Goal: Task Accomplishment & Management: Use online tool/utility

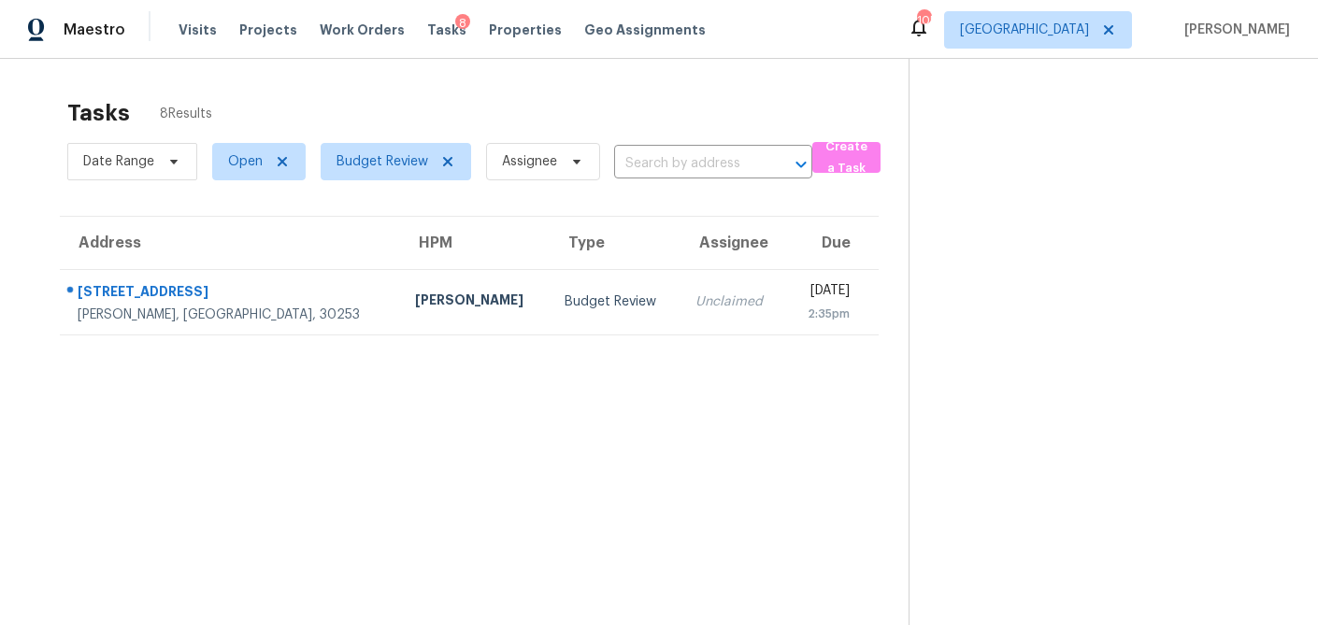
scroll to position [59, 0]
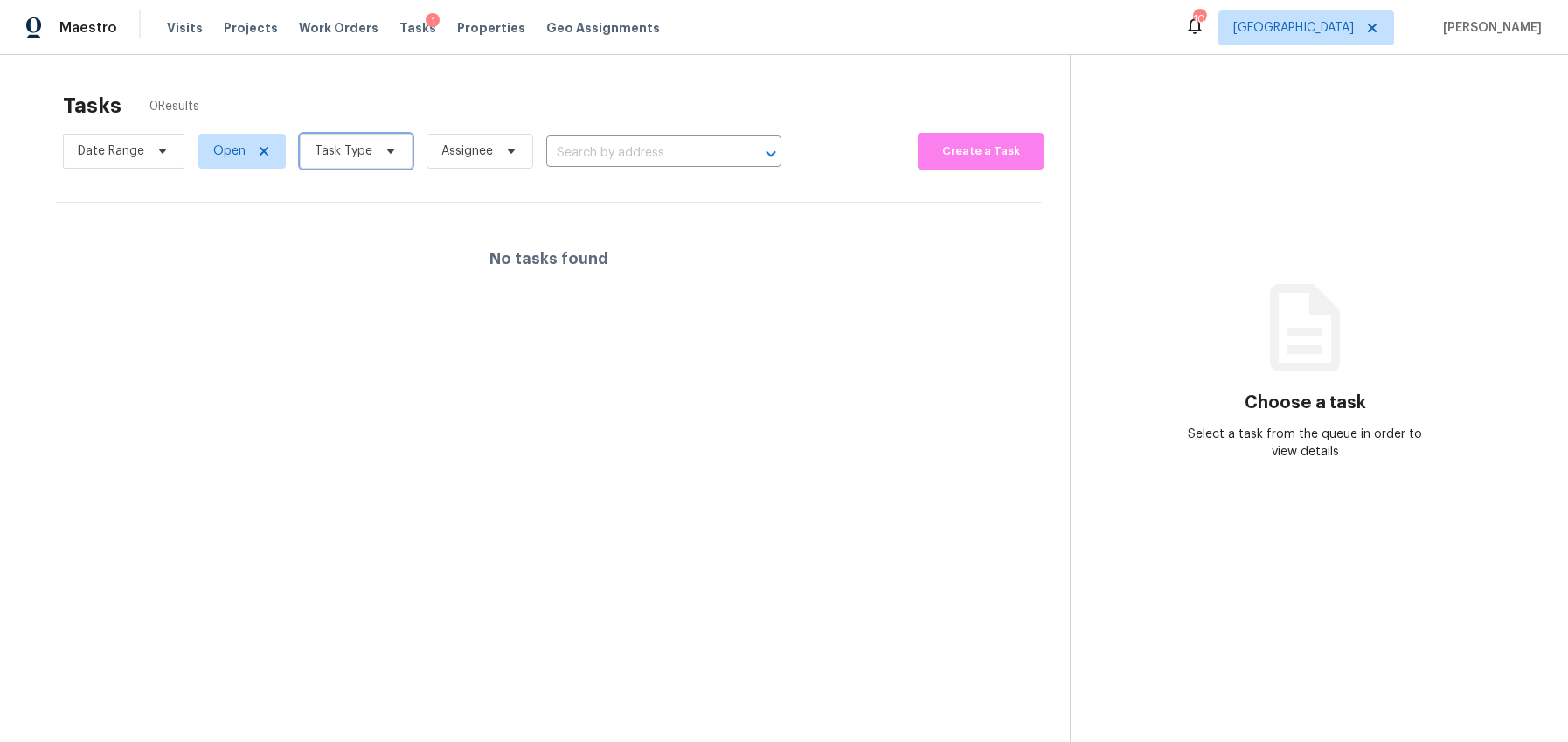
click at [381, 161] on span "Task Type" at bounding box center [356, 150] width 113 height 35
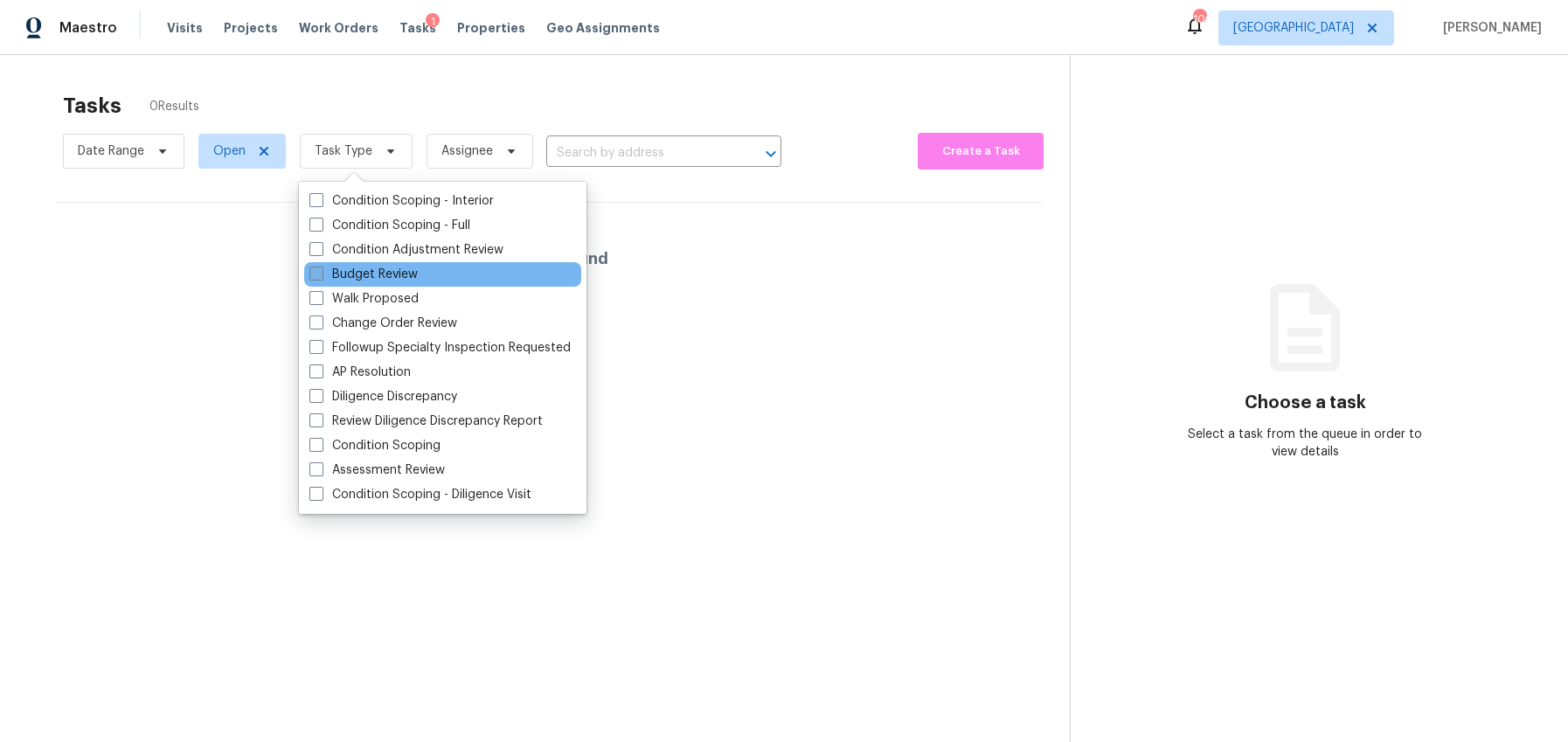
click at [321, 276] on span at bounding box center [316, 273] width 14 height 14
click at [321, 276] on input "Budget Review" at bounding box center [315, 271] width 11 height 11
checkbox input "true"
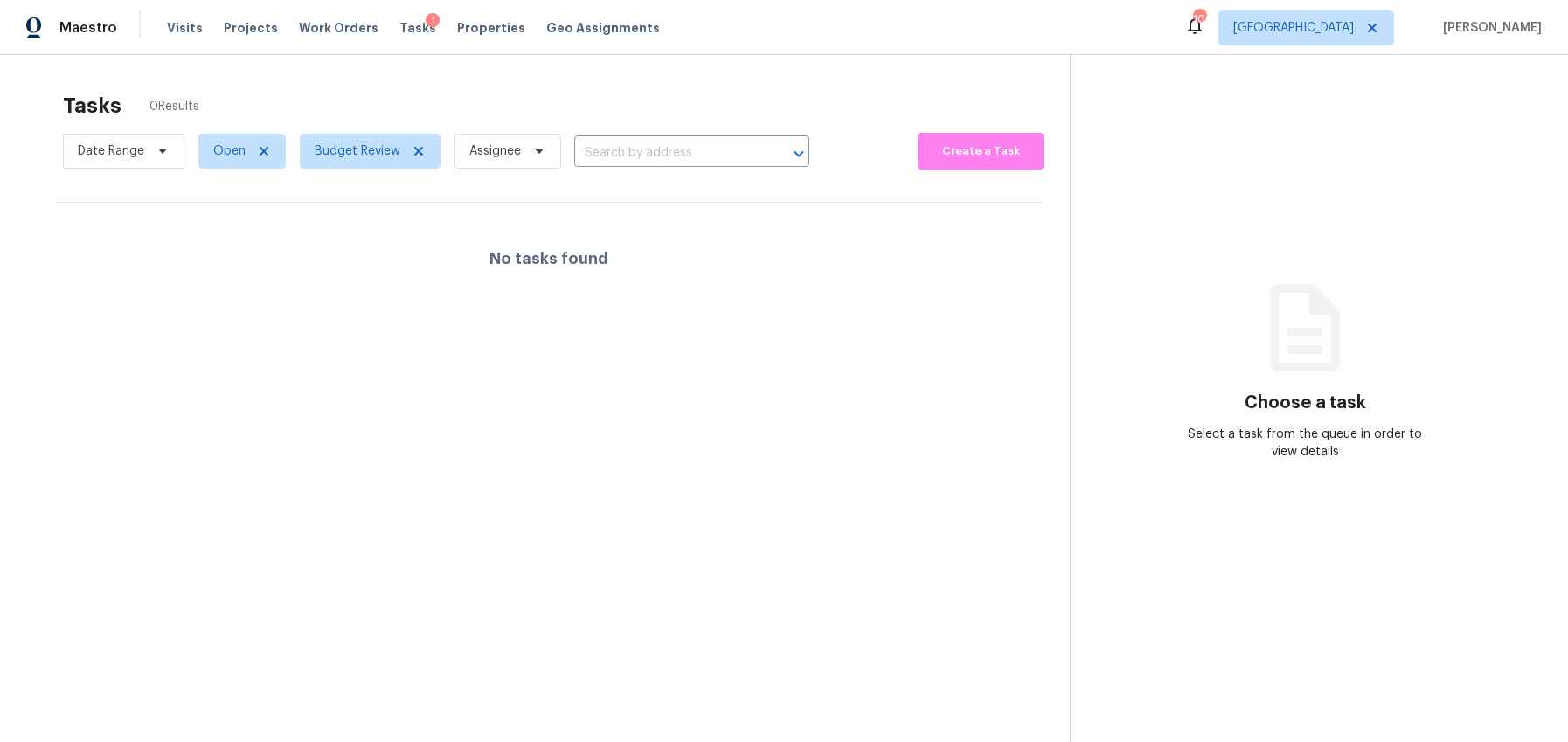
click at [397, 103] on div "Tasks 0 Results" at bounding box center [566, 106] width 1007 height 46
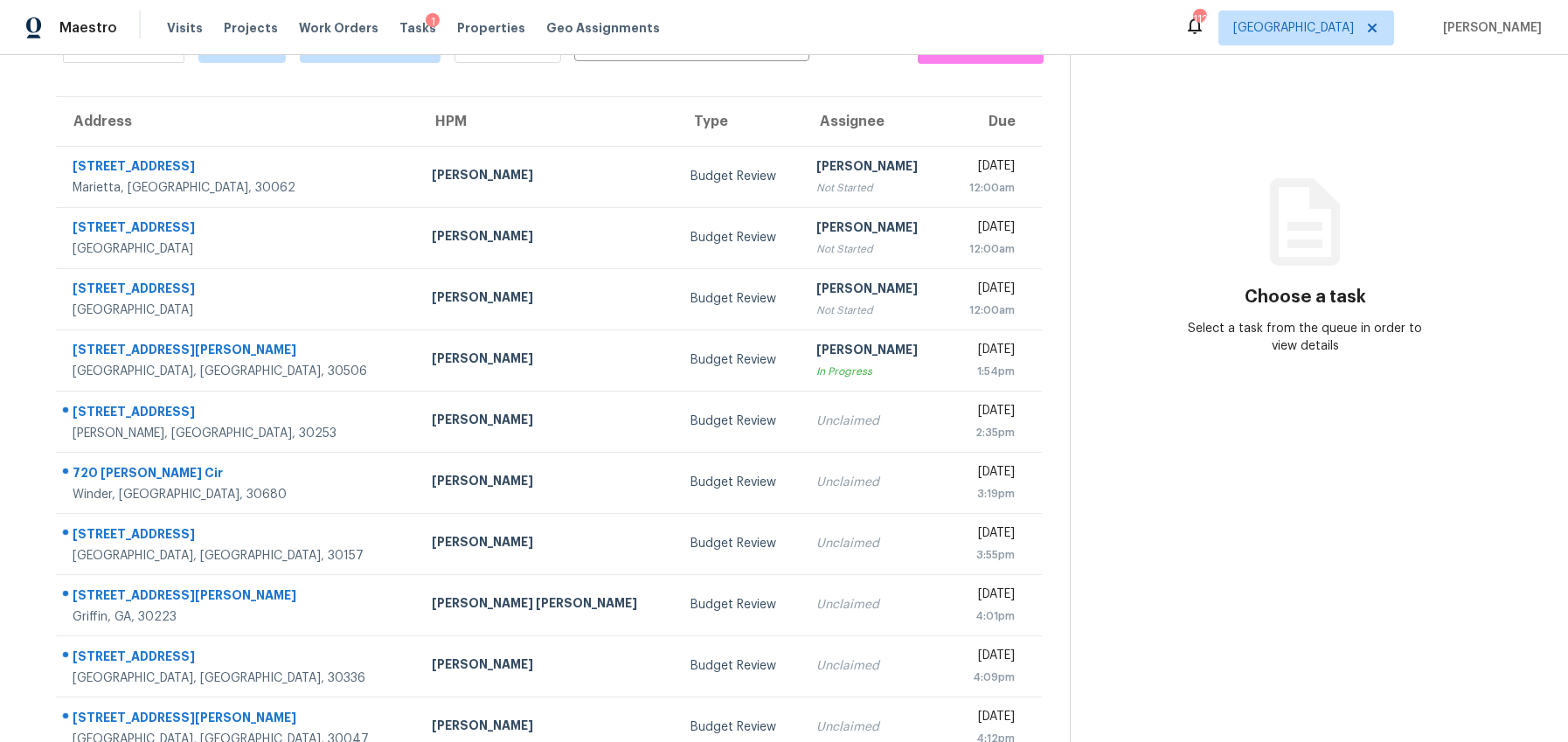
scroll to position [136, 0]
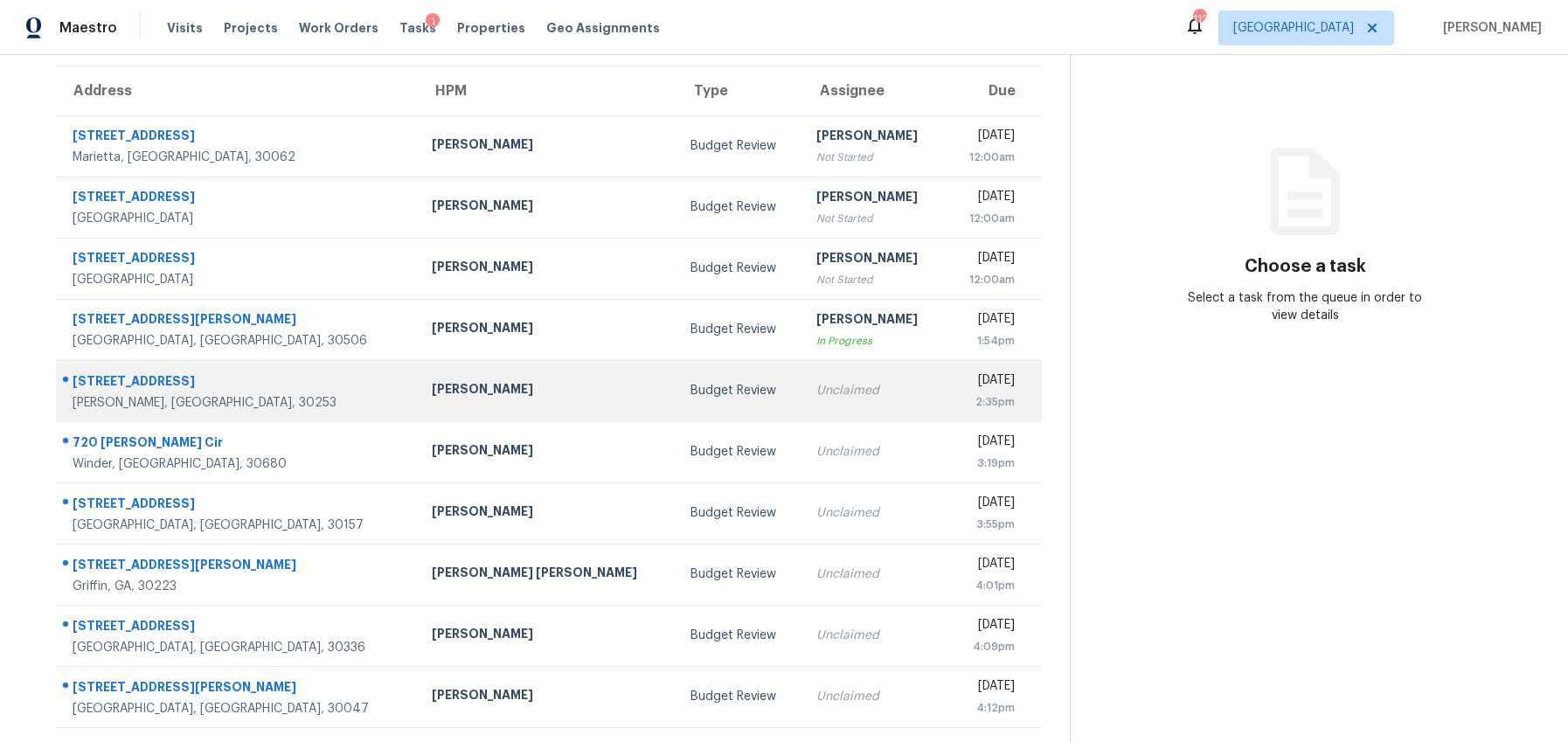
click at [677, 389] on td "Budget Review" at bounding box center [740, 390] width 126 height 61
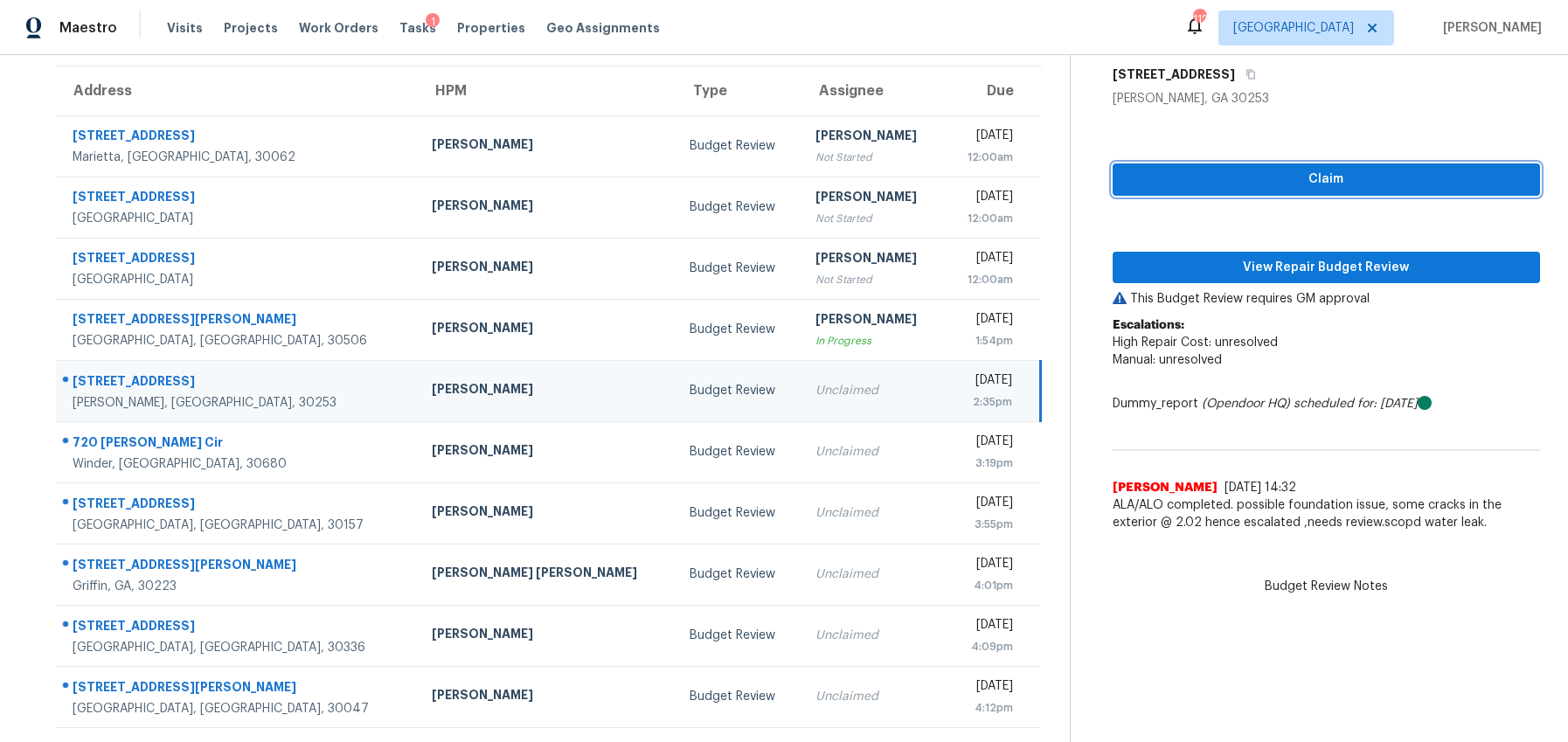
click at [1243, 185] on span "Claim" at bounding box center [1326, 178] width 399 height 21
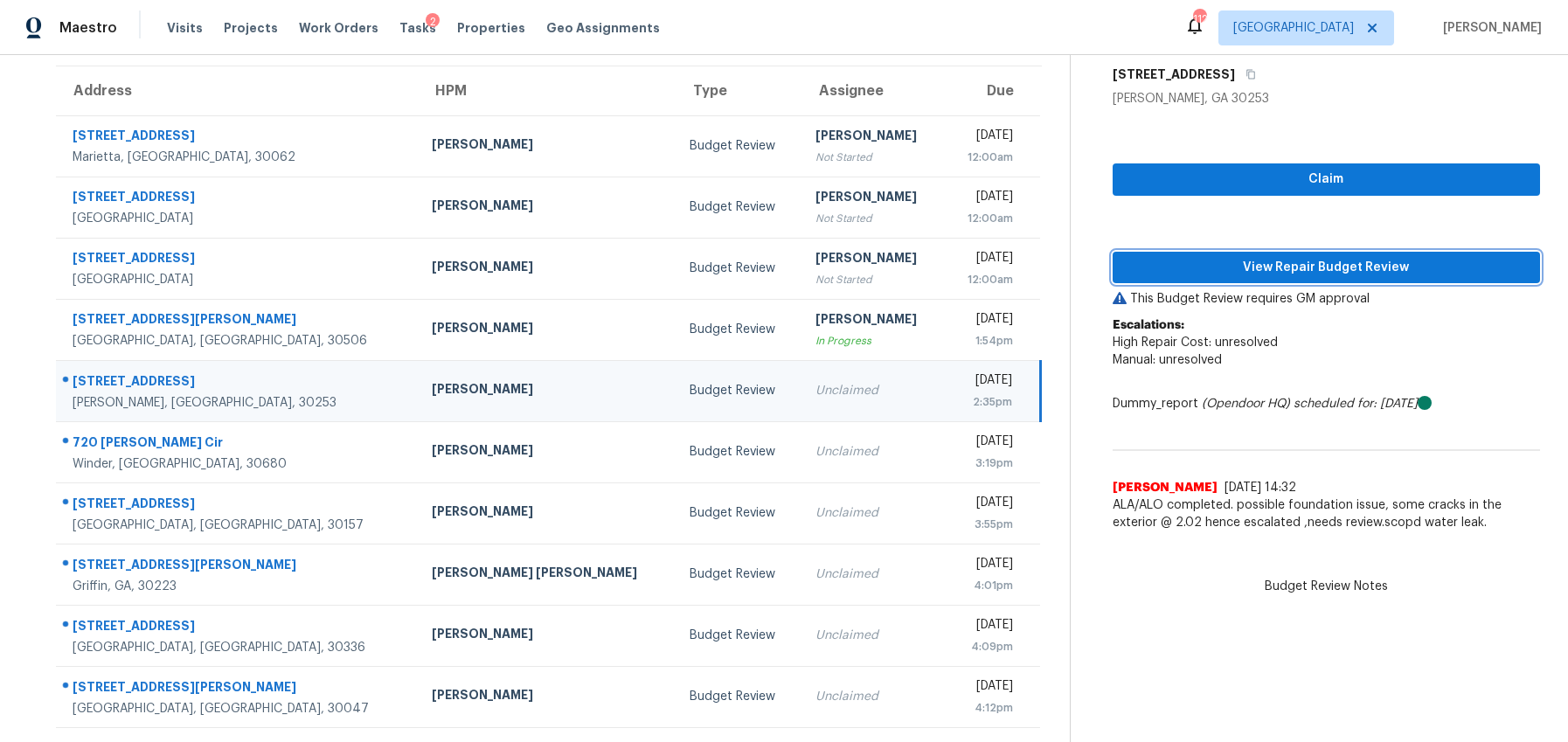
click at [1259, 262] on span "View Repair Budget Review" at bounding box center [1326, 267] width 399 height 21
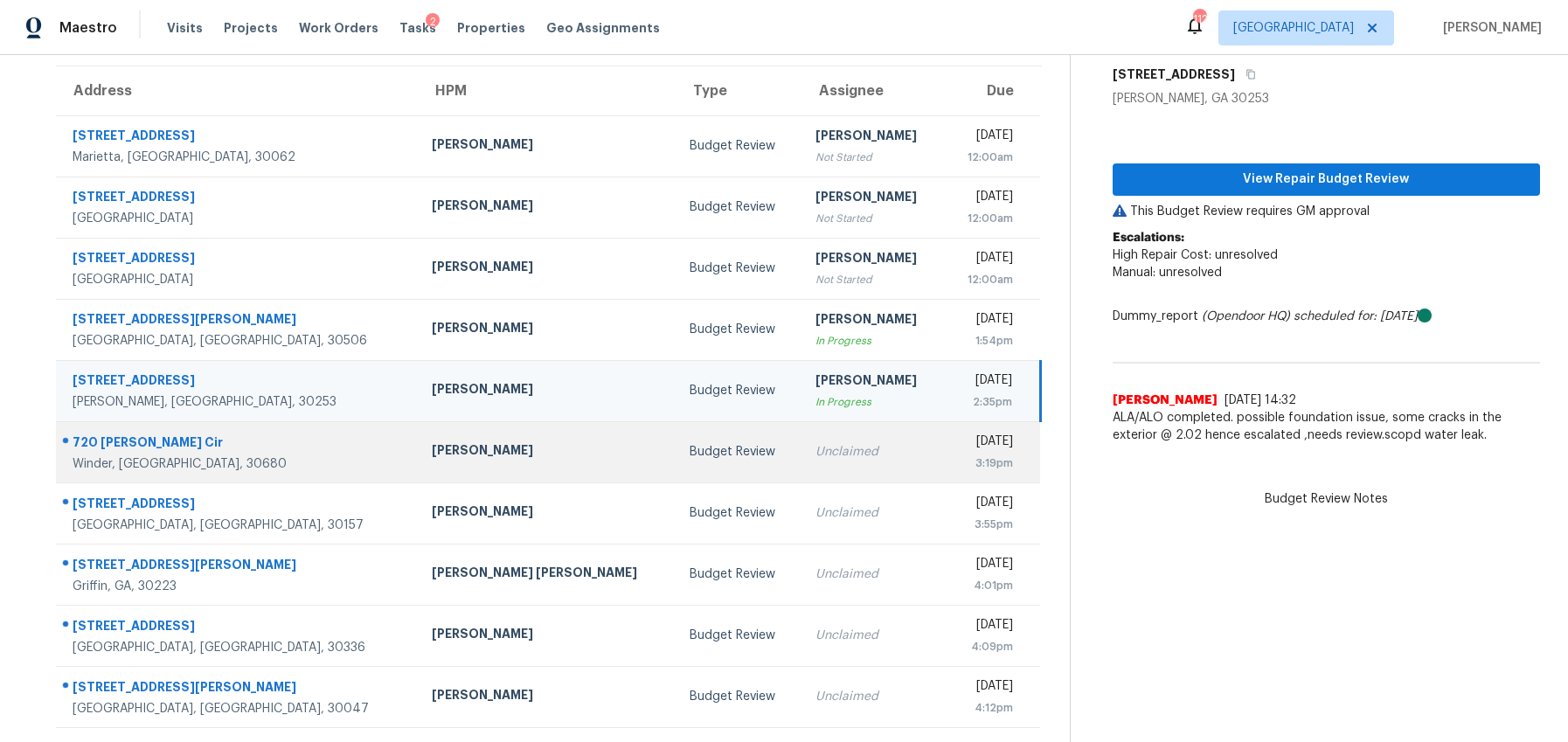
click at [801, 468] on td "Unclaimed" at bounding box center [872, 451] width 143 height 61
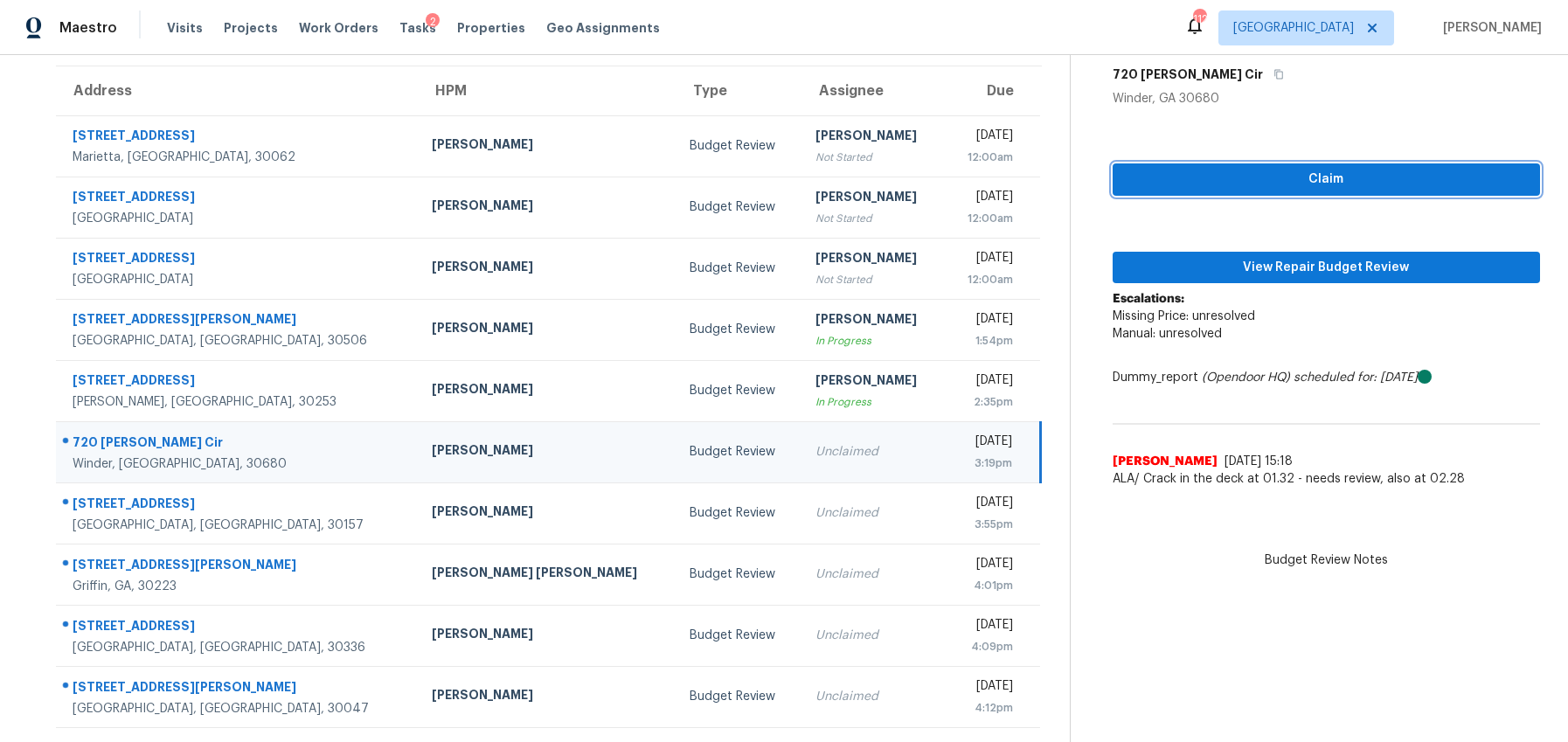
click at [1294, 172] on span "Claim" at bounding box center [1326, 178] width 399 height 21
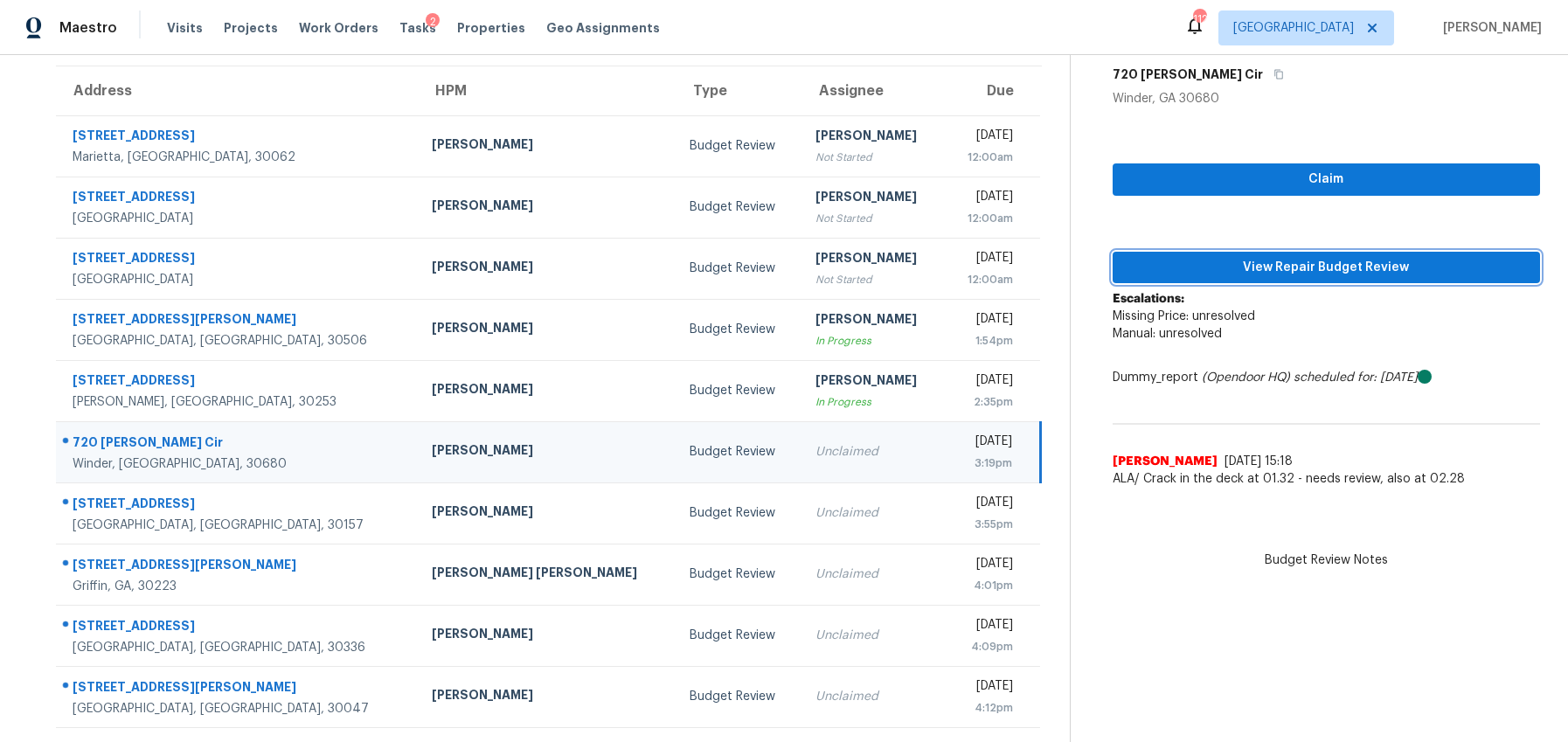
click at [1287, 263] on span "View Repair Budget Review" at bounding box center [1326, 267] width 399 height 21
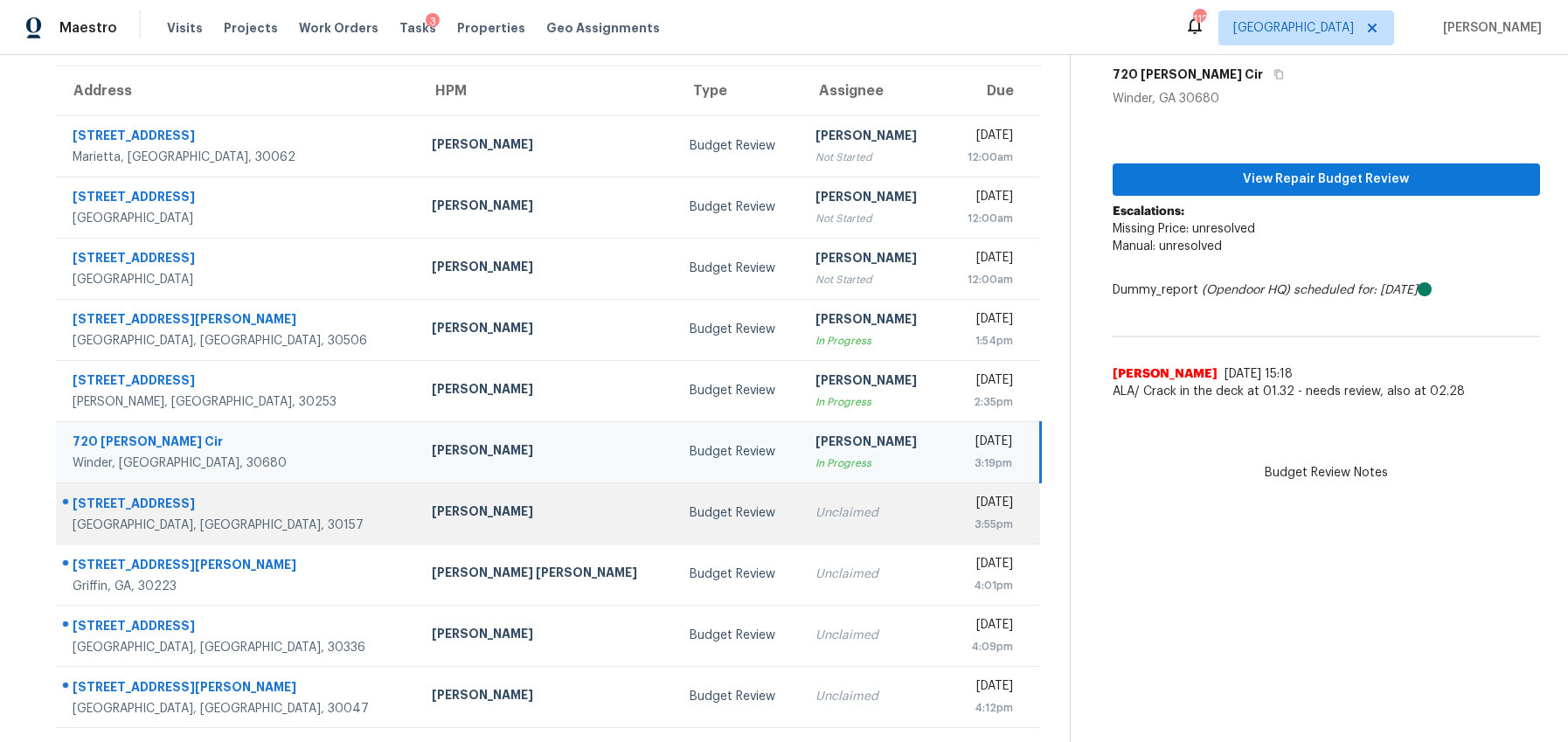
click at [676, 517] on td "Budget Review" at bounding box center [739, 512] width 126 height 61
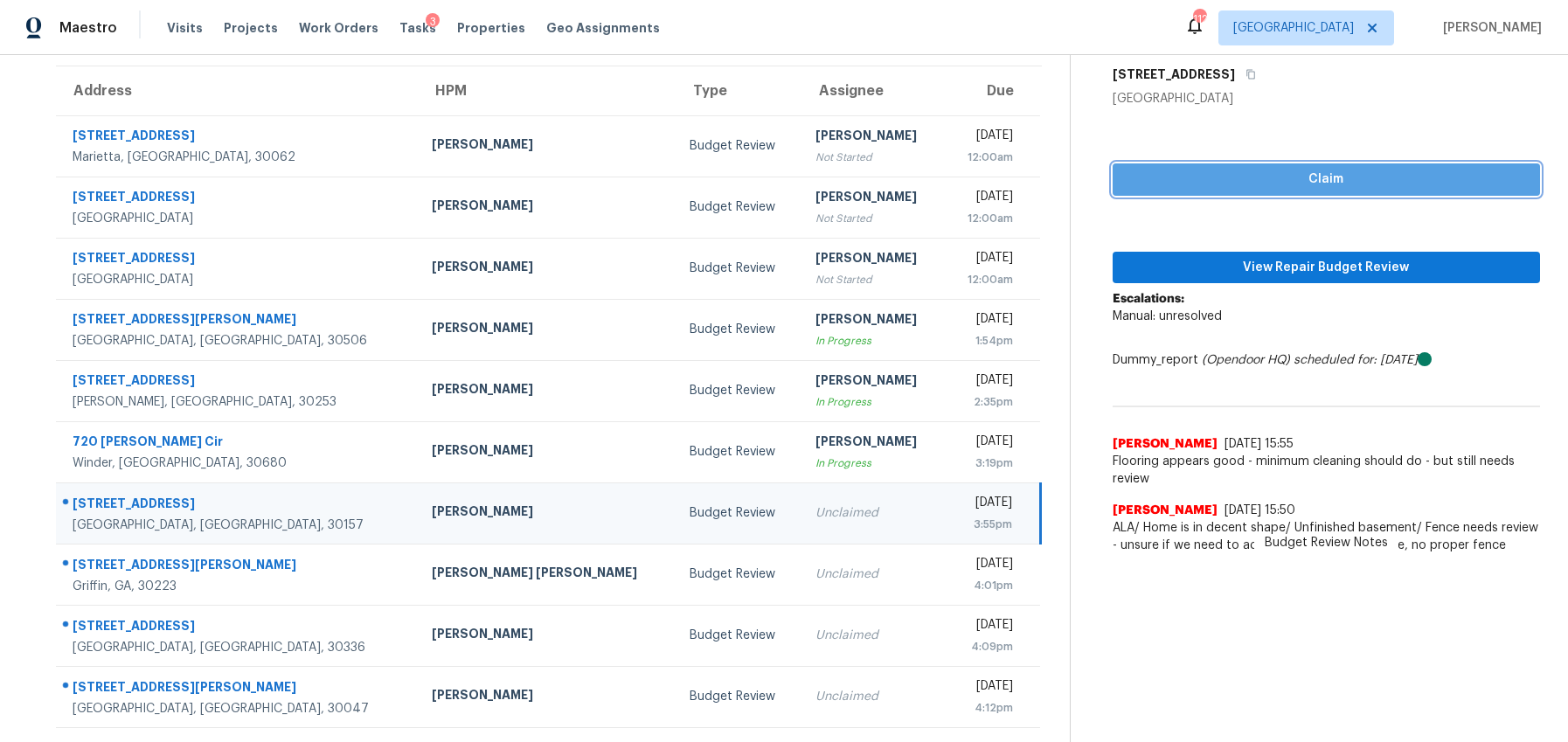
click at [1259, 180] on span "Claim" at bounding box center [1326, 178] width 399 height 21
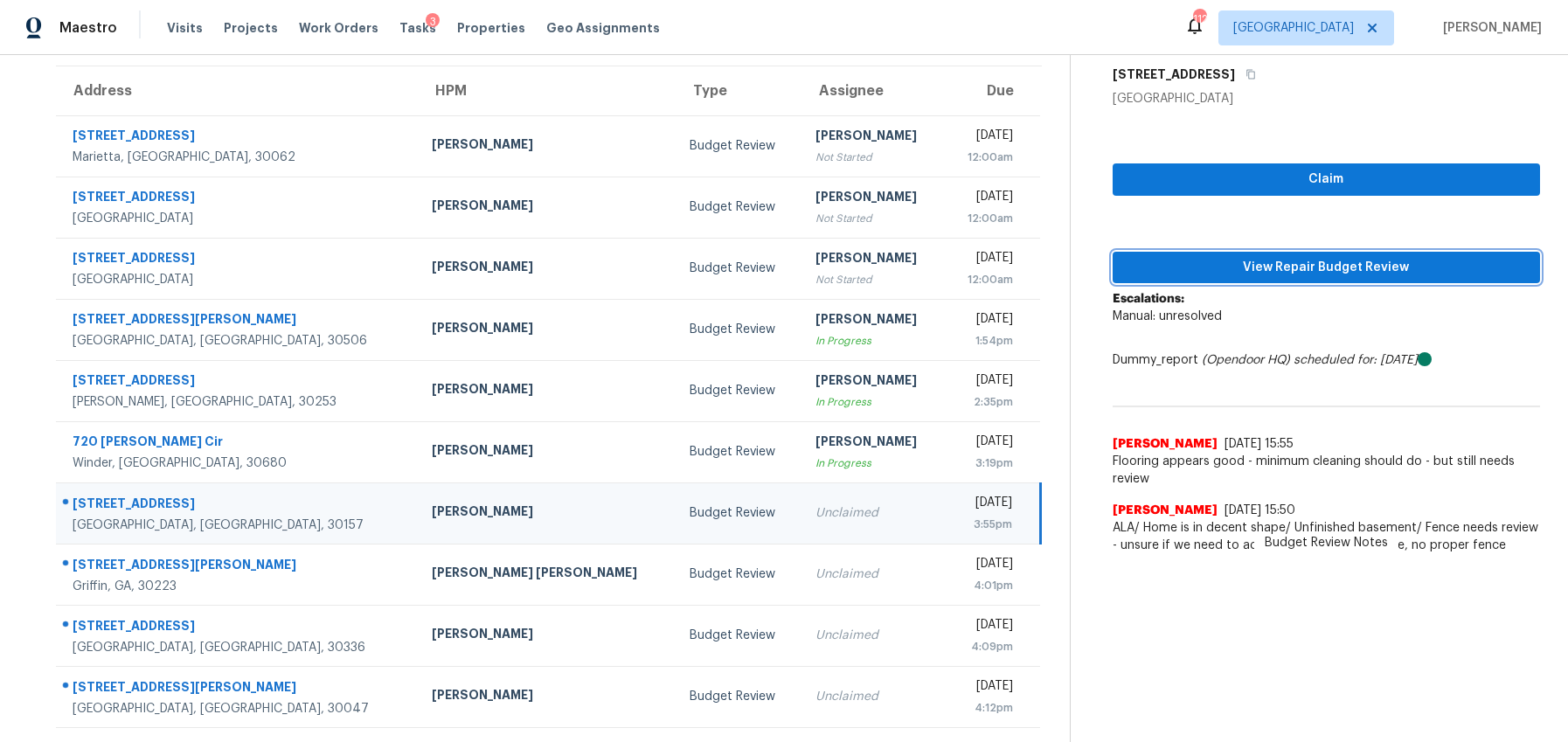
click at [1247, 268] on span "View Repair Budget Review" at bounding box center [1326, 267] width 399 height 21
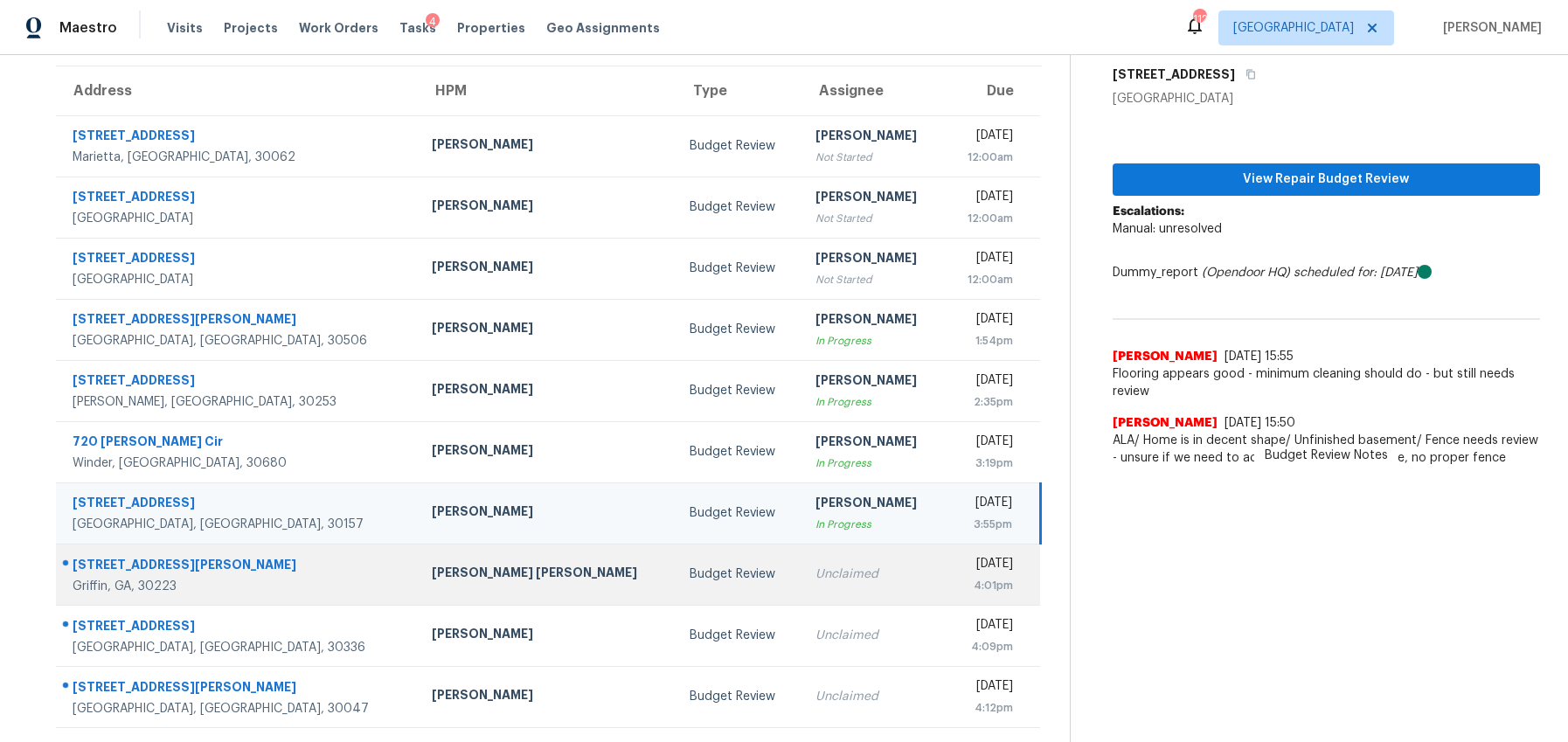
click at [676, 587] on td "Budget Review" at bounding box center [739, 574] width 126 height 61
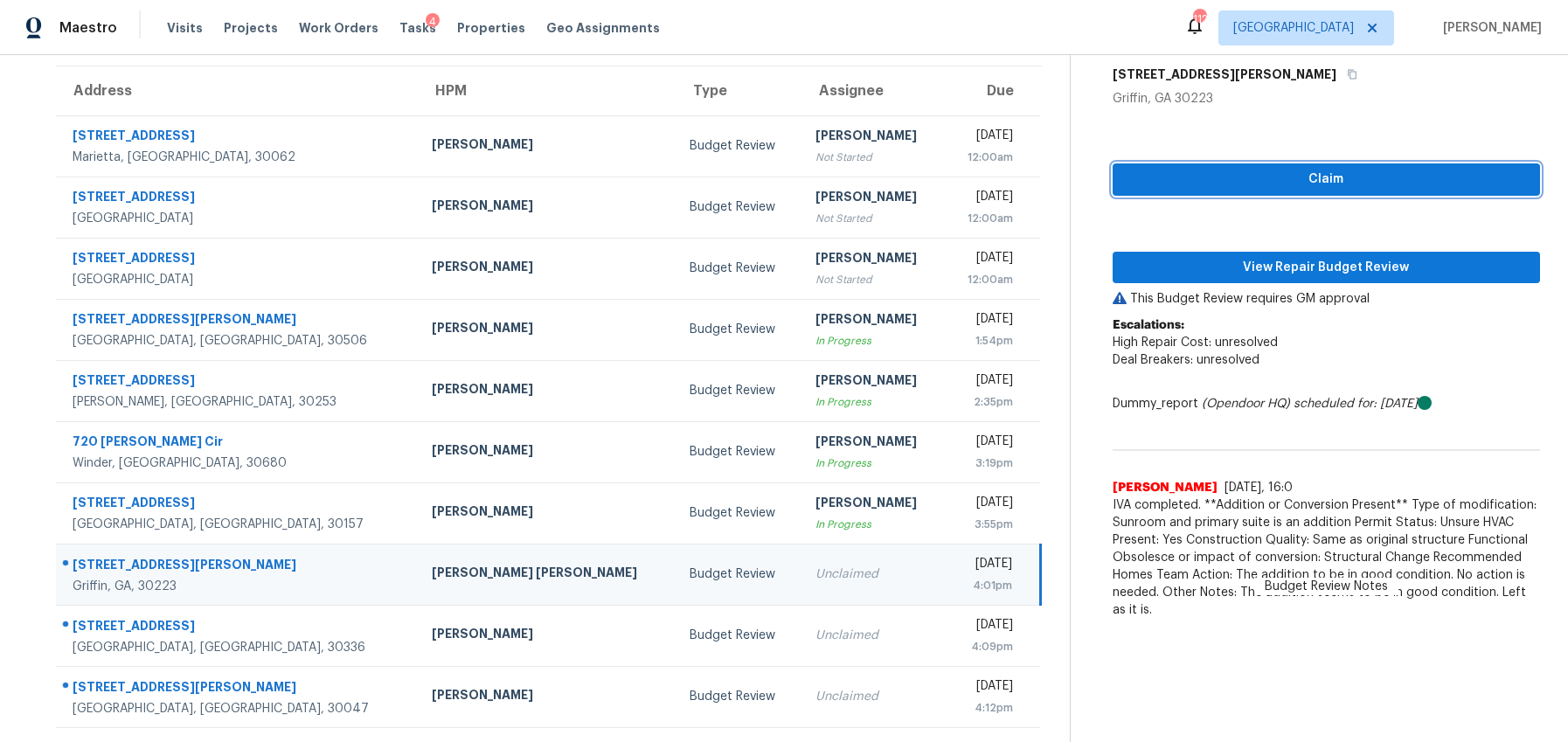
click at [1211, 190] on span "Claim" at bounding box center [1326, 178] width 399 height 21
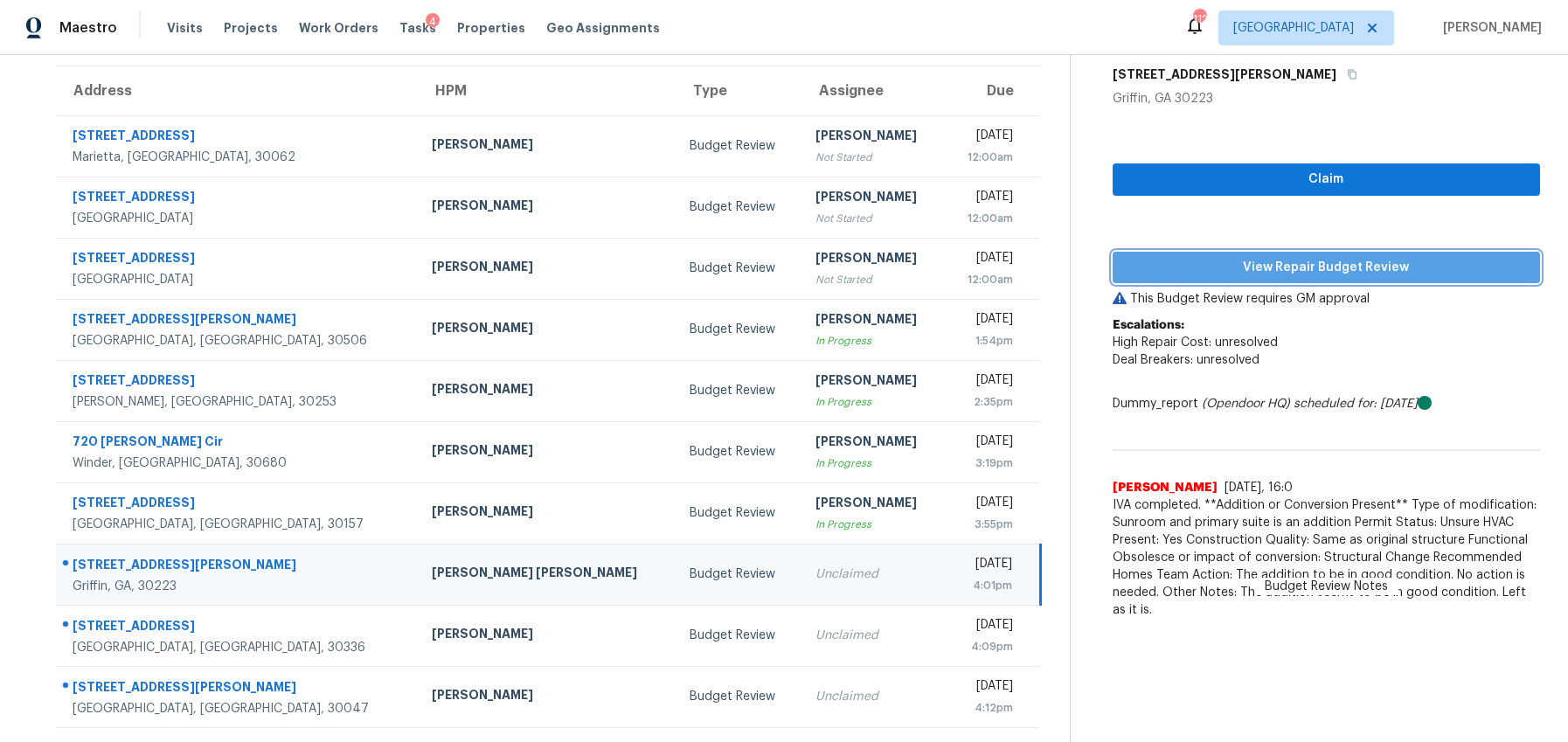
click at [1205, 268] on span "View Repair Budget Review" at bounding box center [1326, 267] width 399 height 21
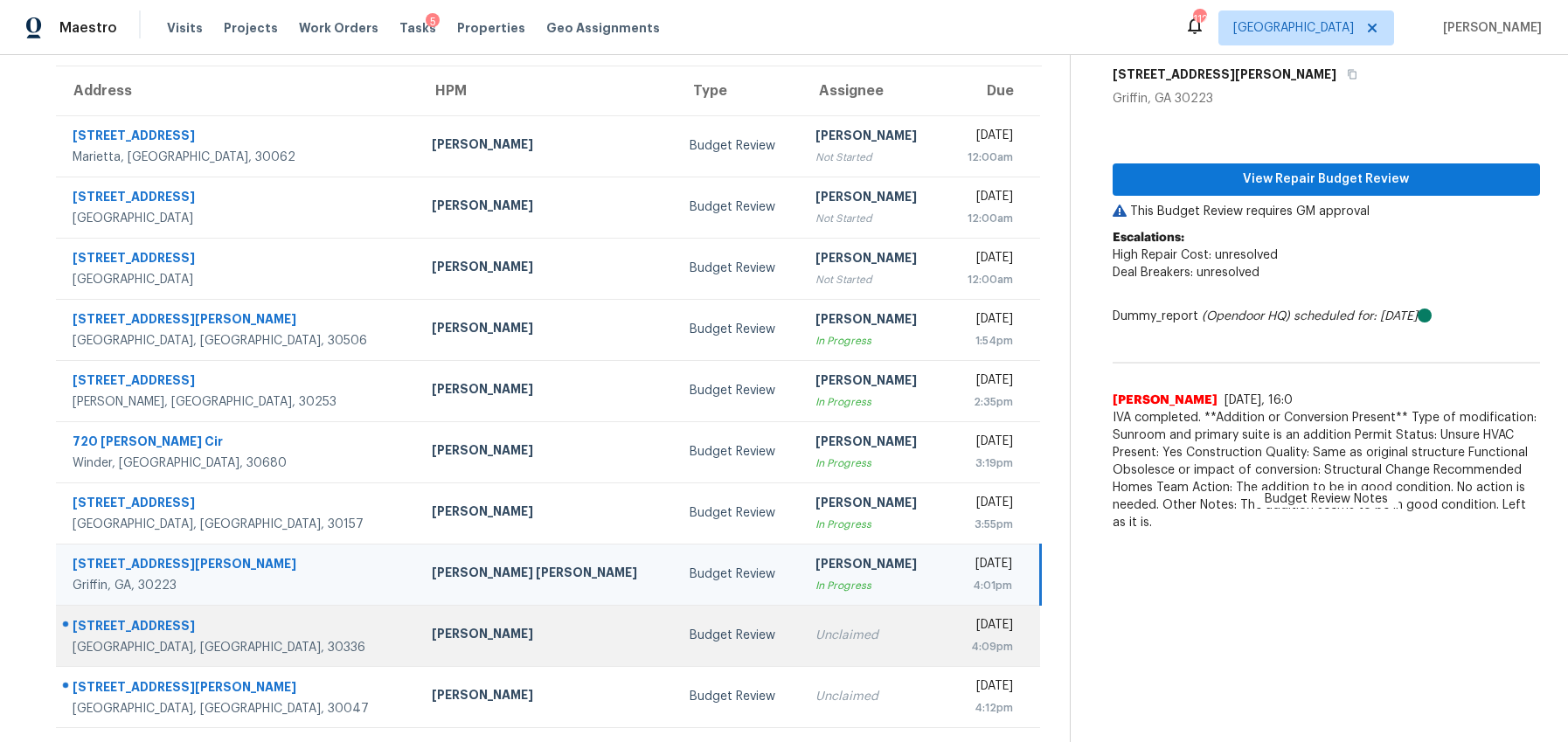
click at [815, 629] on div "Unclaimed" at bounding box center [872, 635] width 115 height 18
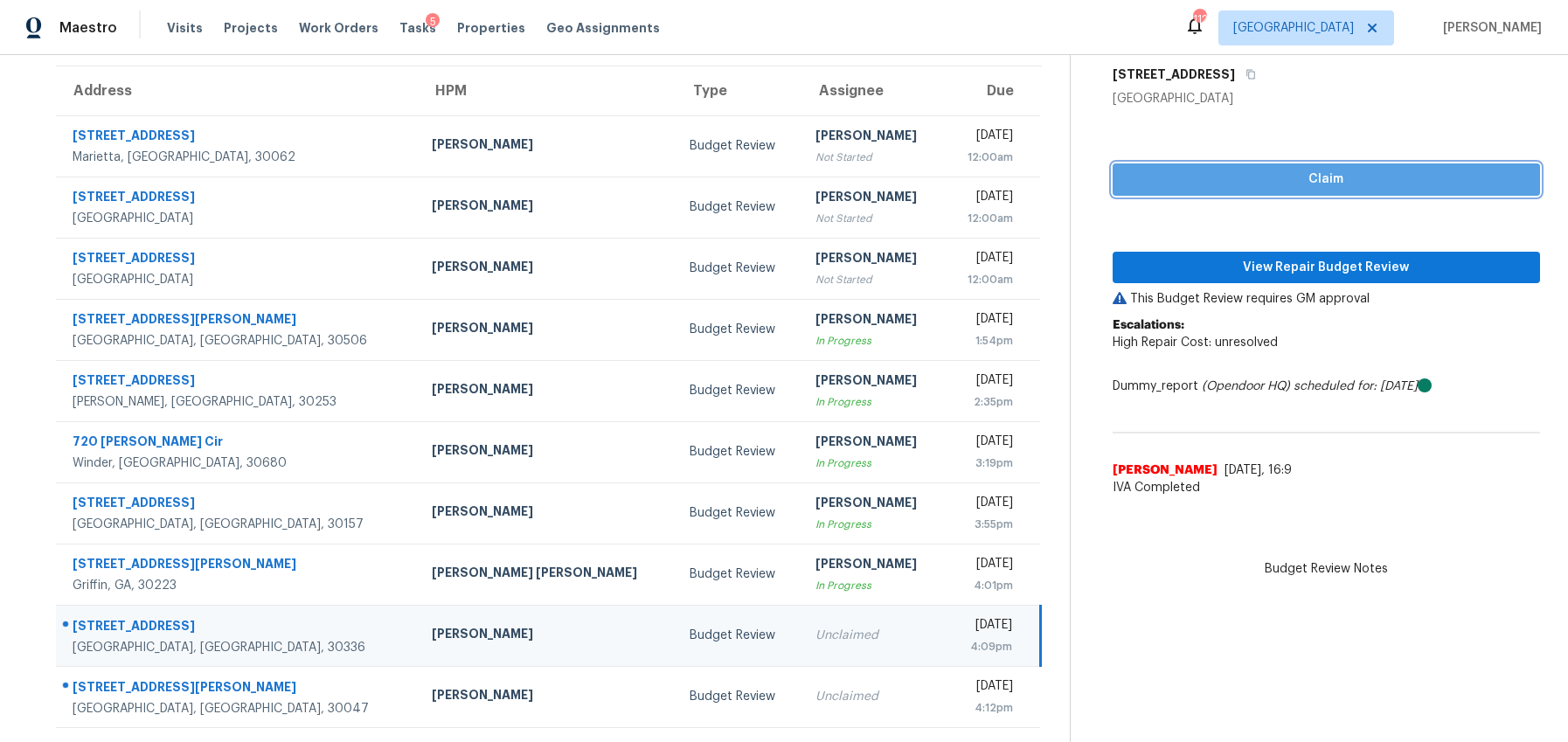
click at [1324, 187] on span "Claim" at bounding box center [1326, 178] width 399 height 21
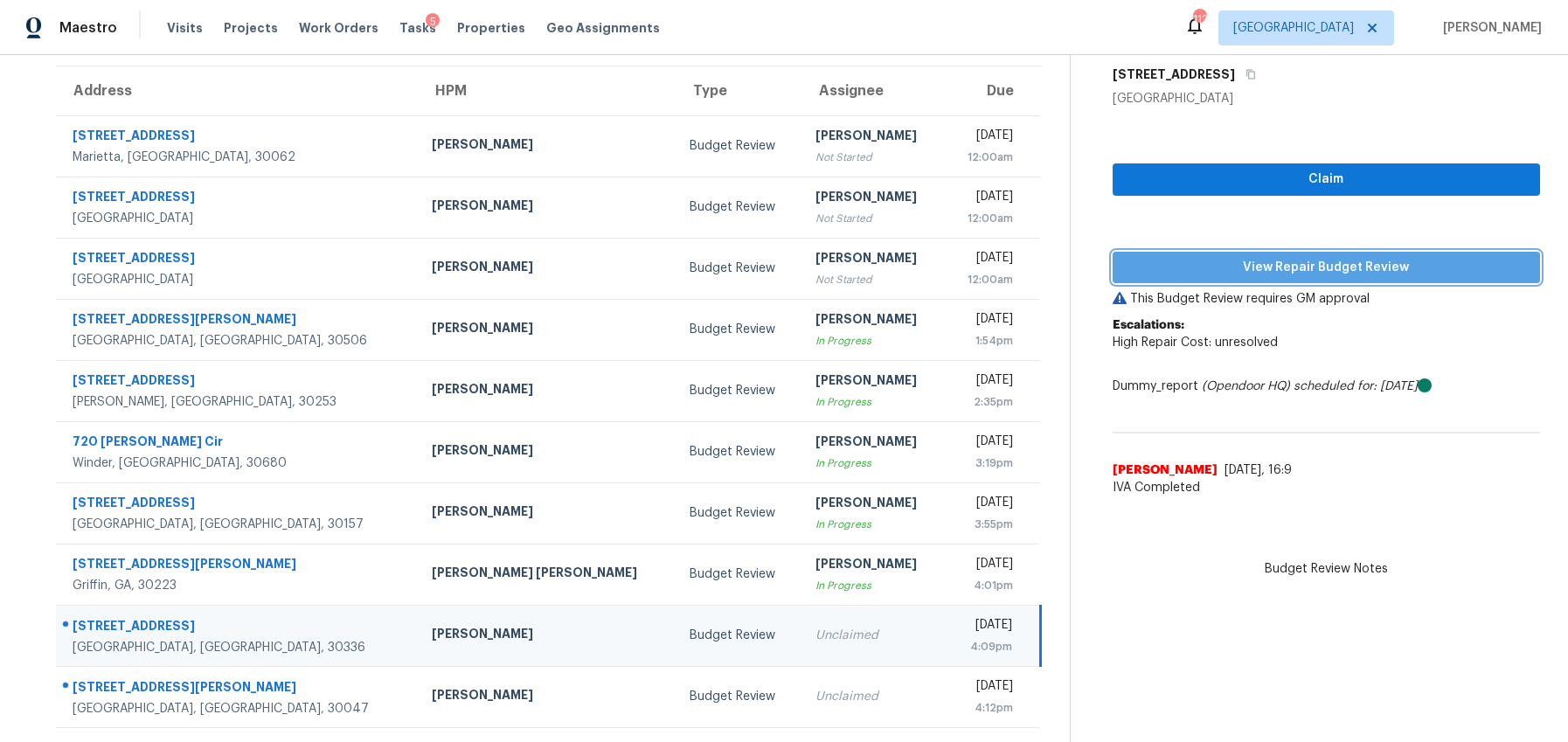
click at [1307, 276] on span "View Repair Budget Review" at bounding box center [1326, 267] width 399 height 21
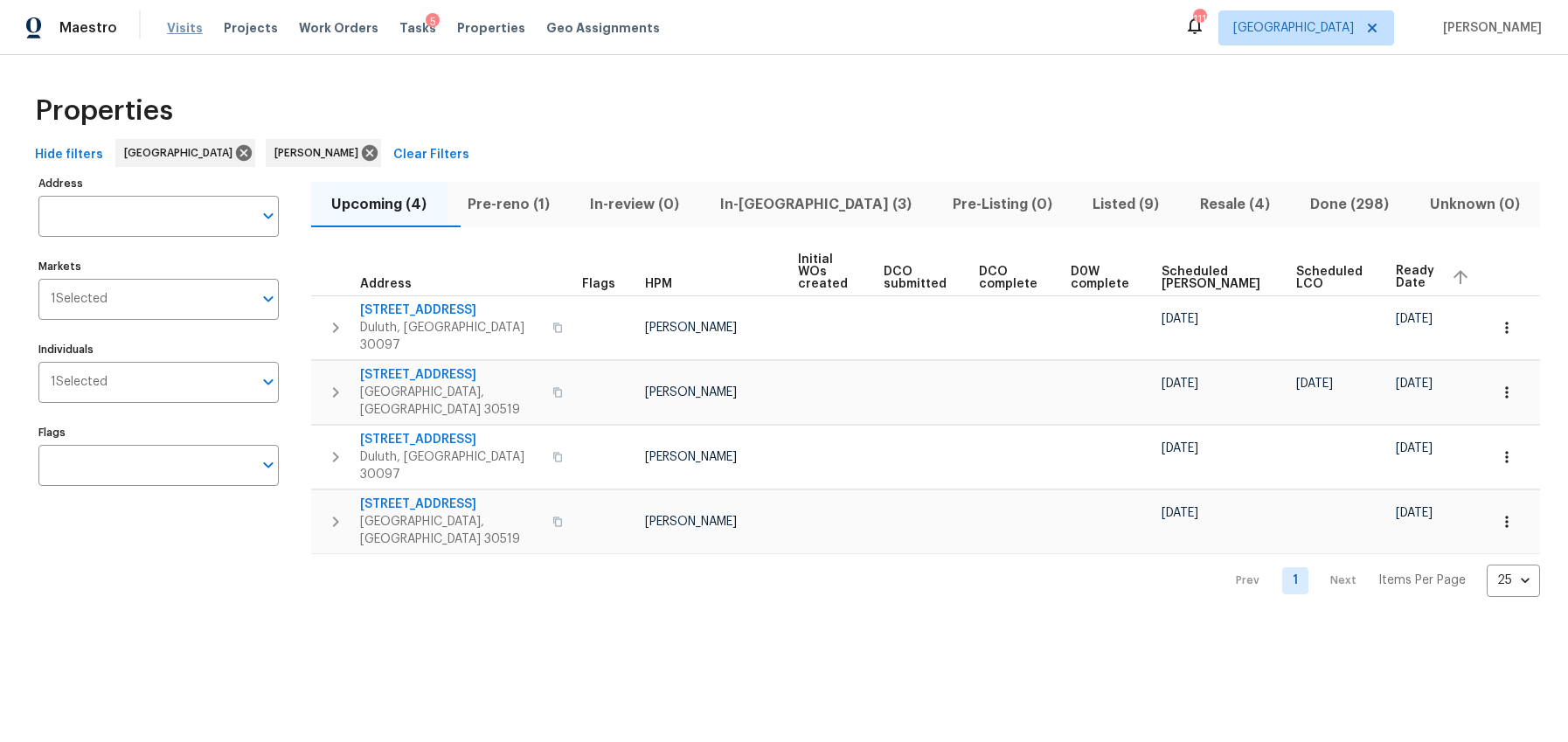
click at [174, 27] on span "Visits" at bounding box center [185, 28] width 36 height 18
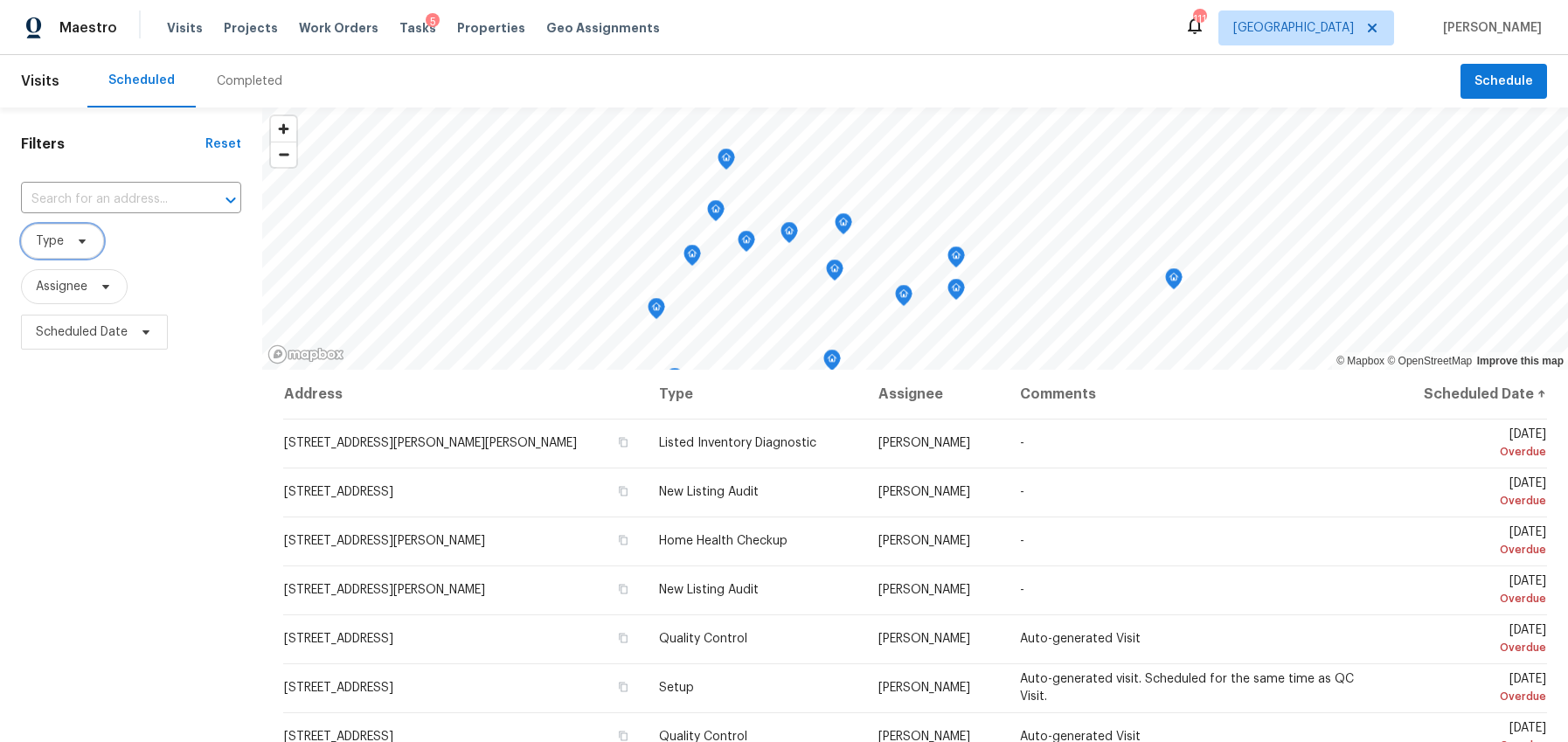
click at [89, 245] on span "Type" at bounding box center [62, 240] width 83 height 35
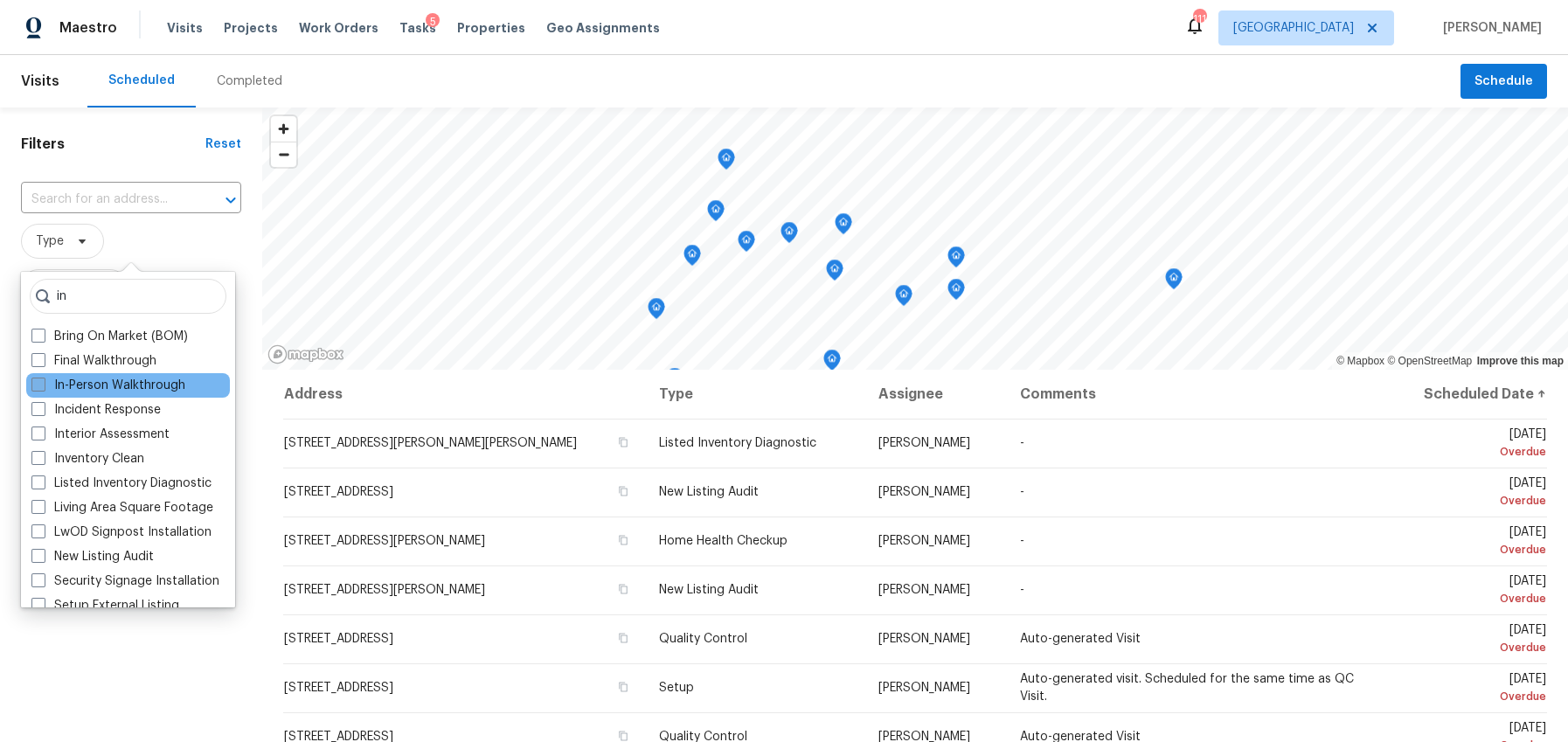
type input "in"
click at [41, 385] on span at bounding box center [38, 384] width 14 height 14
click at [41, 385] on input "In-Person Walkthrough" at bounding box center [37, 382] width 11 height 11
checkbox input "true"
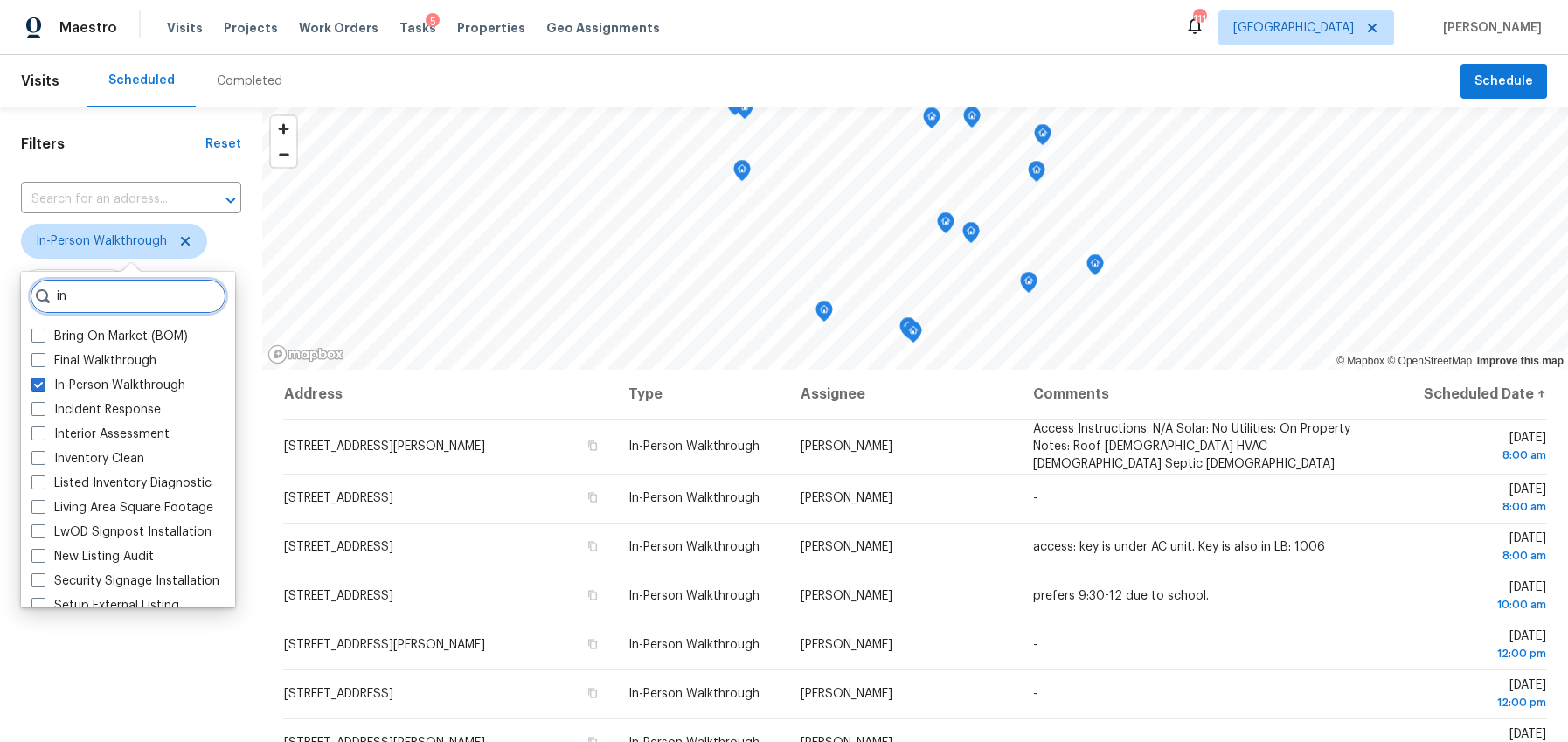
drag, startPoint x: 85, startPoint y: 300, endPoint x: 29, endPoint y: 300, distance: 56.0
click at [30, 300] on div "in" at bounding box center [128, 295] width 196 height 35
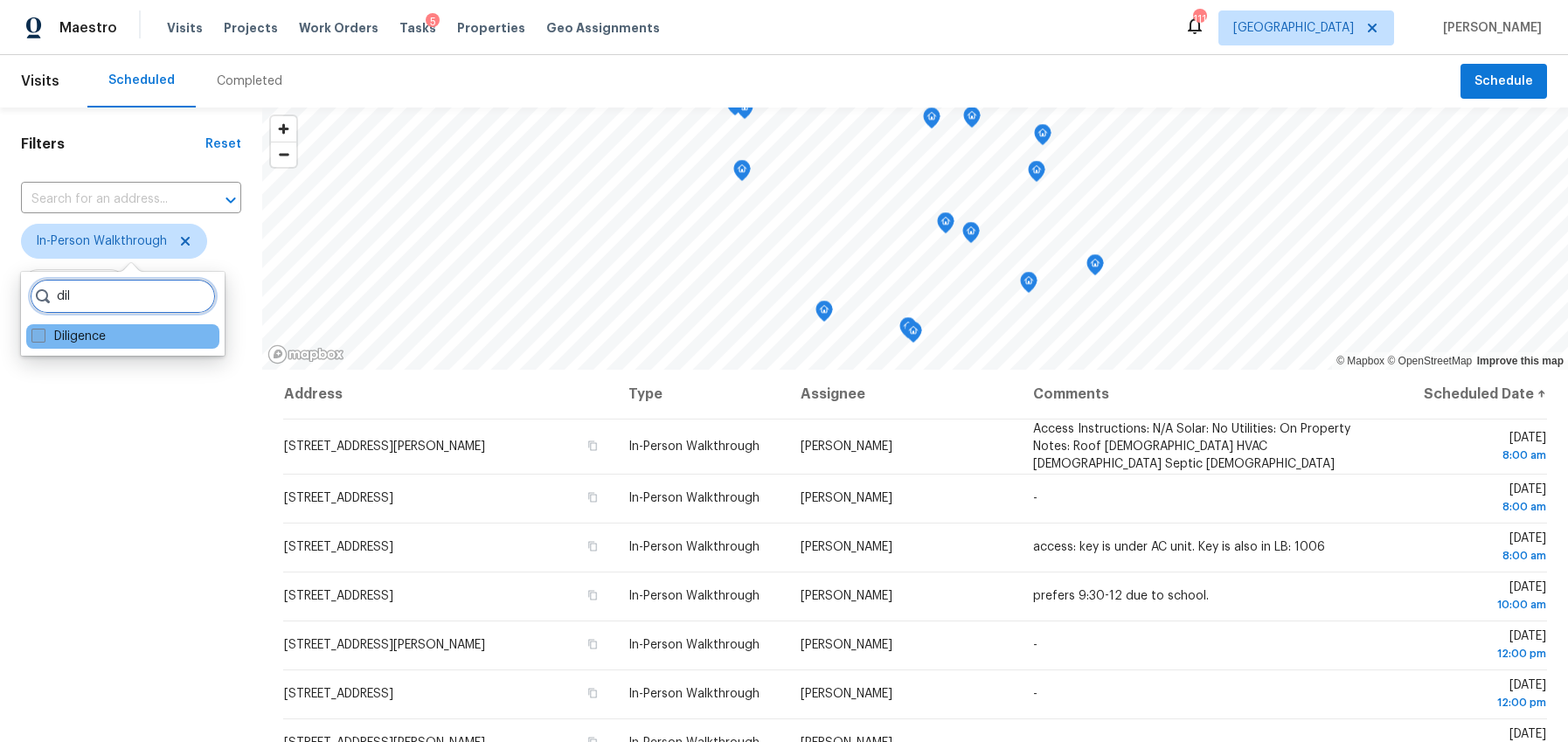
type input "dil"
click at [40, 338] on span at bounding box center [38, 335] width 14 height 14
click at [40, 338] on input "Diligence" at bounding box center [37, 334] width 11 height 11
checkbox input "true"
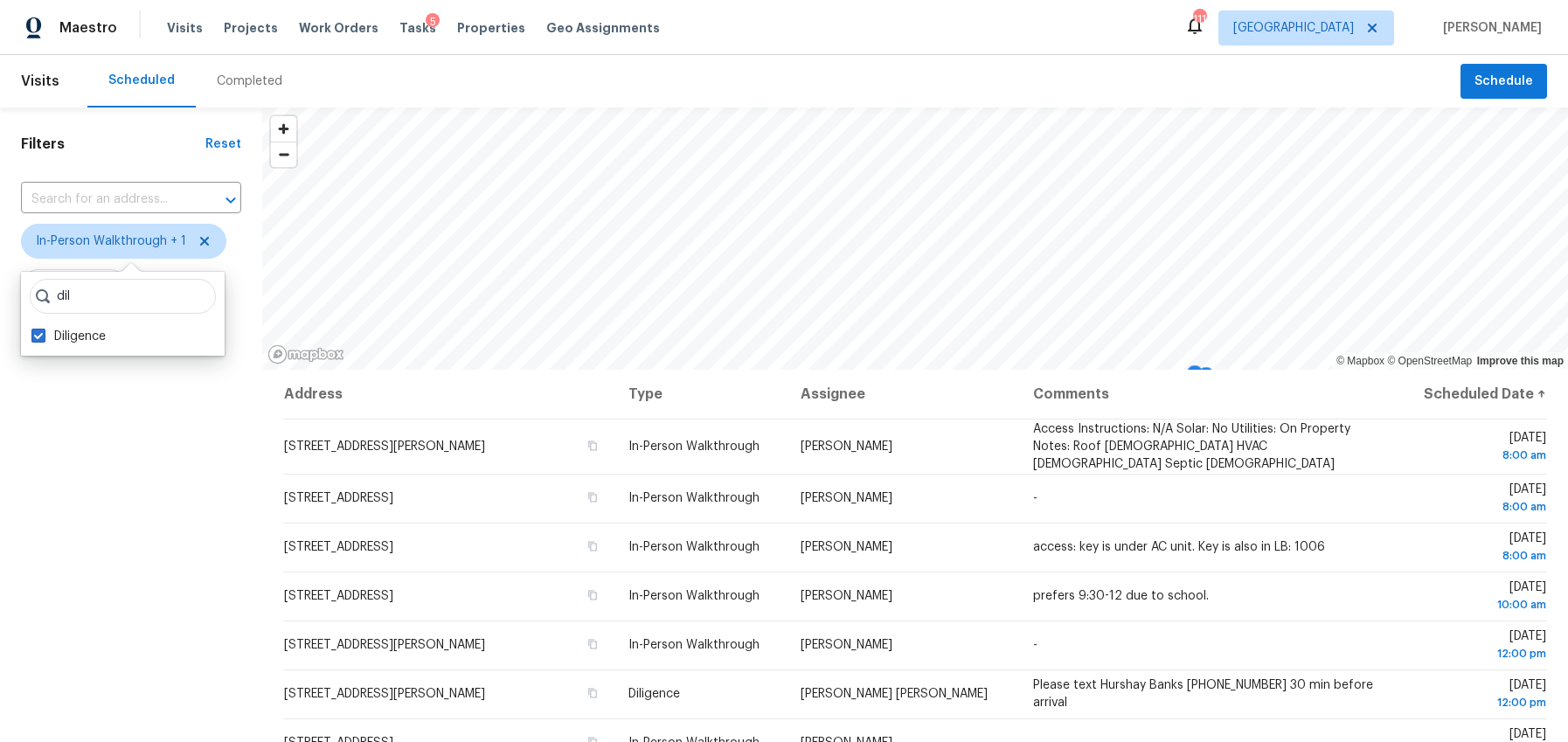
click at [65, 421] on div "Filters Reset ​ In-Person Walkthrough + 1 Assignee Scheduled Date" at bounding box center [131, 535] width 262 height 855
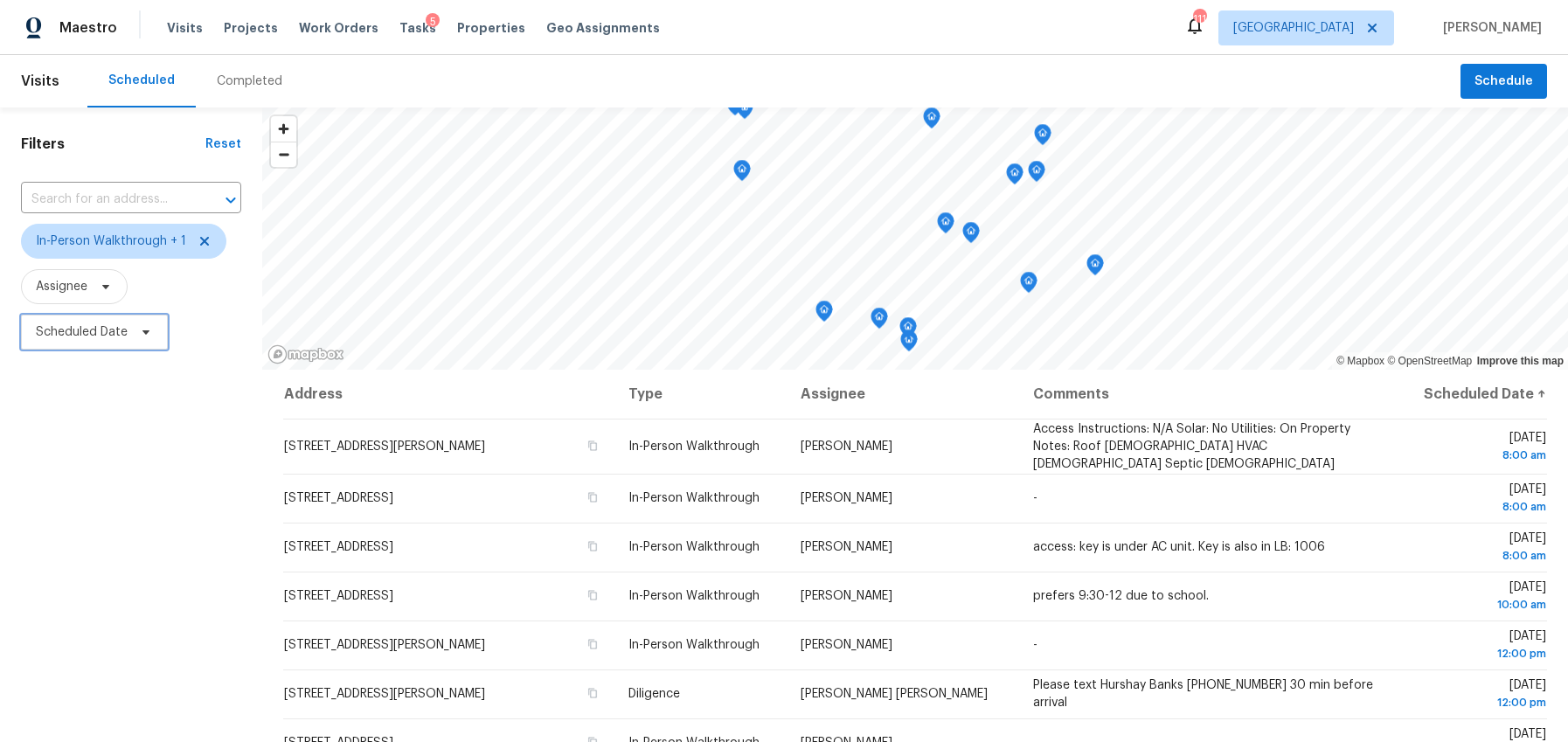
click at [87, 333] on span "Scheduled Date" at bounding box center [81, 332] width 92 height 18
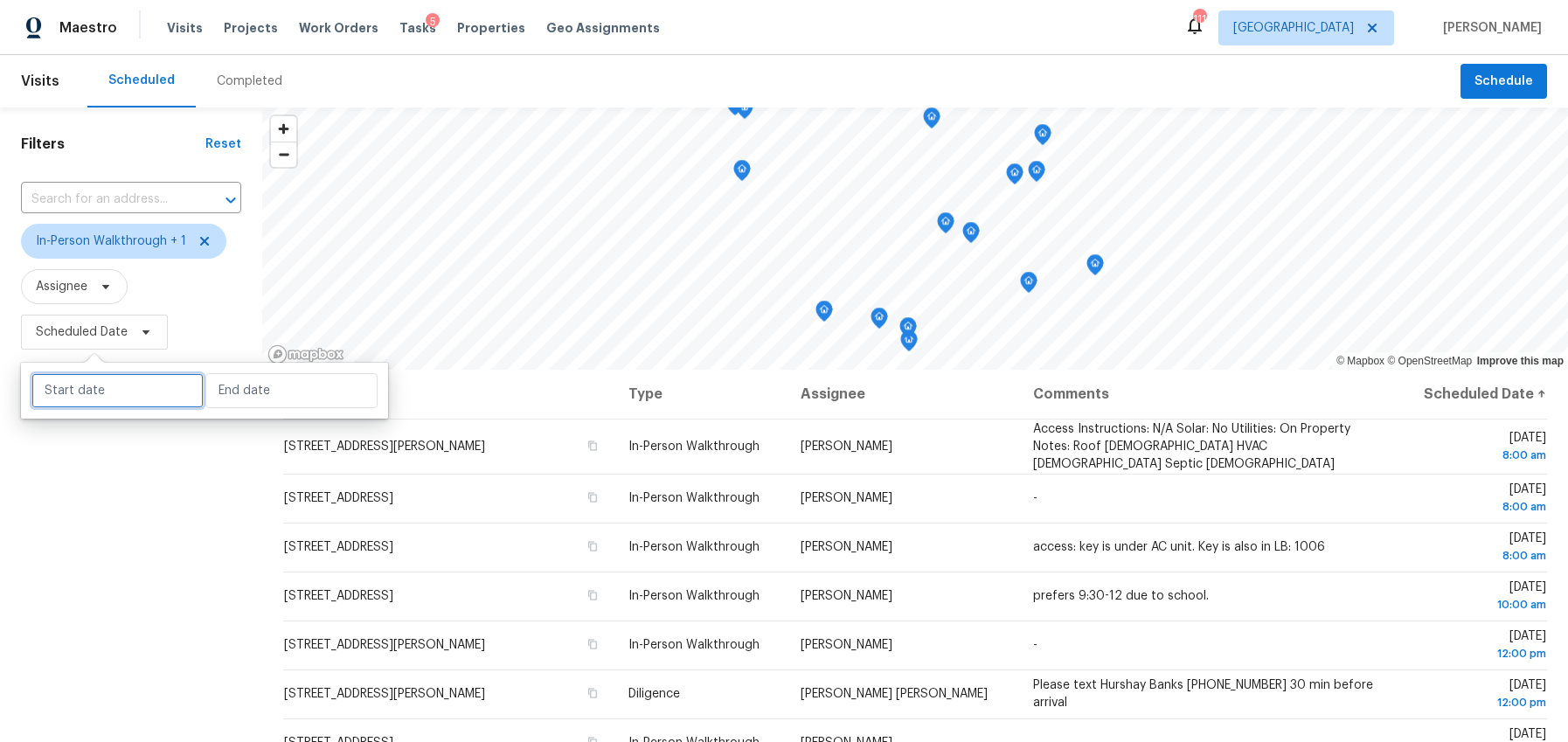
select select "9"
select select "2025"
select select "10"
select select "2025"
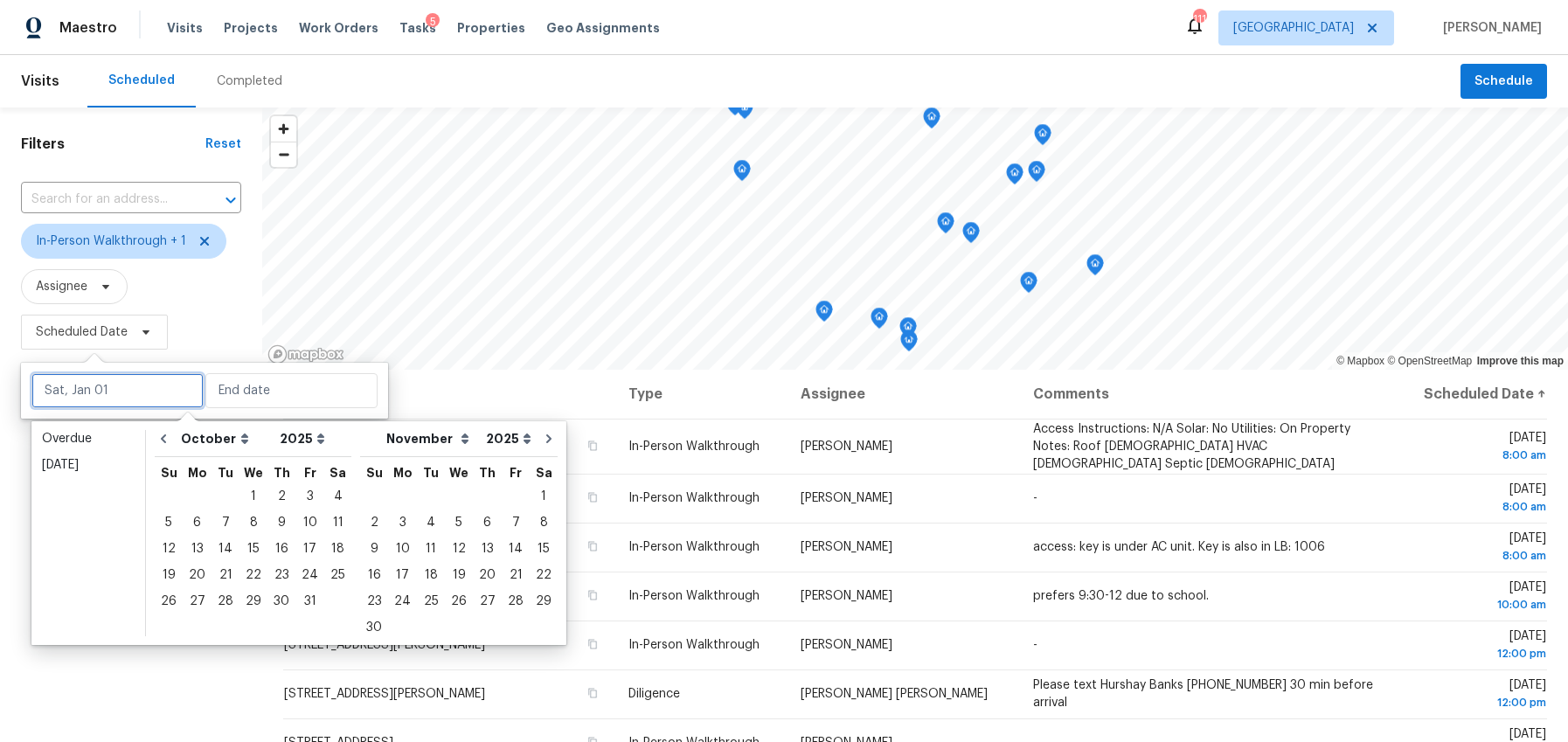
click at [87, 392] on input "text" at bounding box center [118, 390] width 172 height 35
click at [253, 522] on div "8" at bounding box center [253, 522] width 28 height 24
type input "Wed, Oct 08"
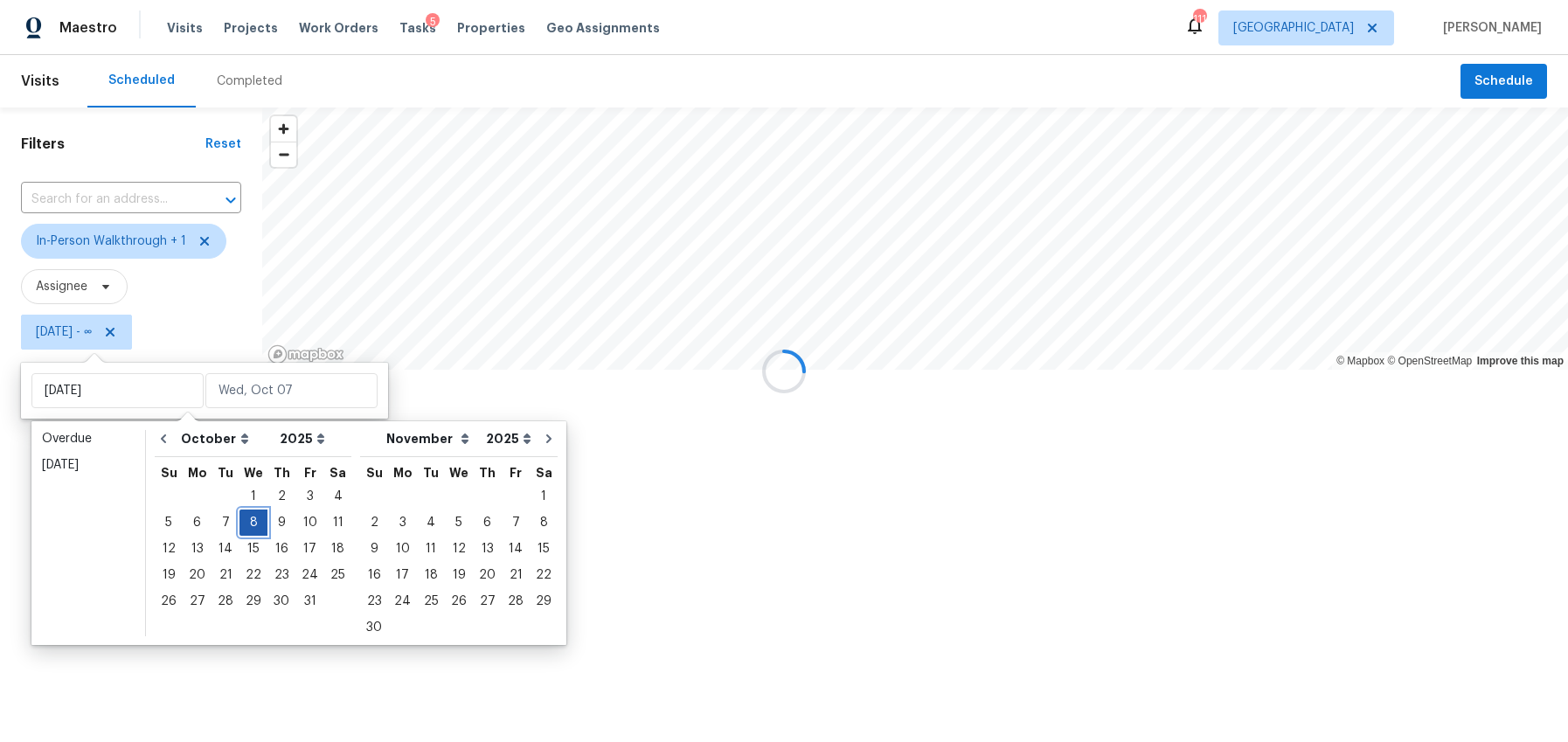
click at [253, 522] on div "8" at bounding box center [253, 522] width 28 height 24
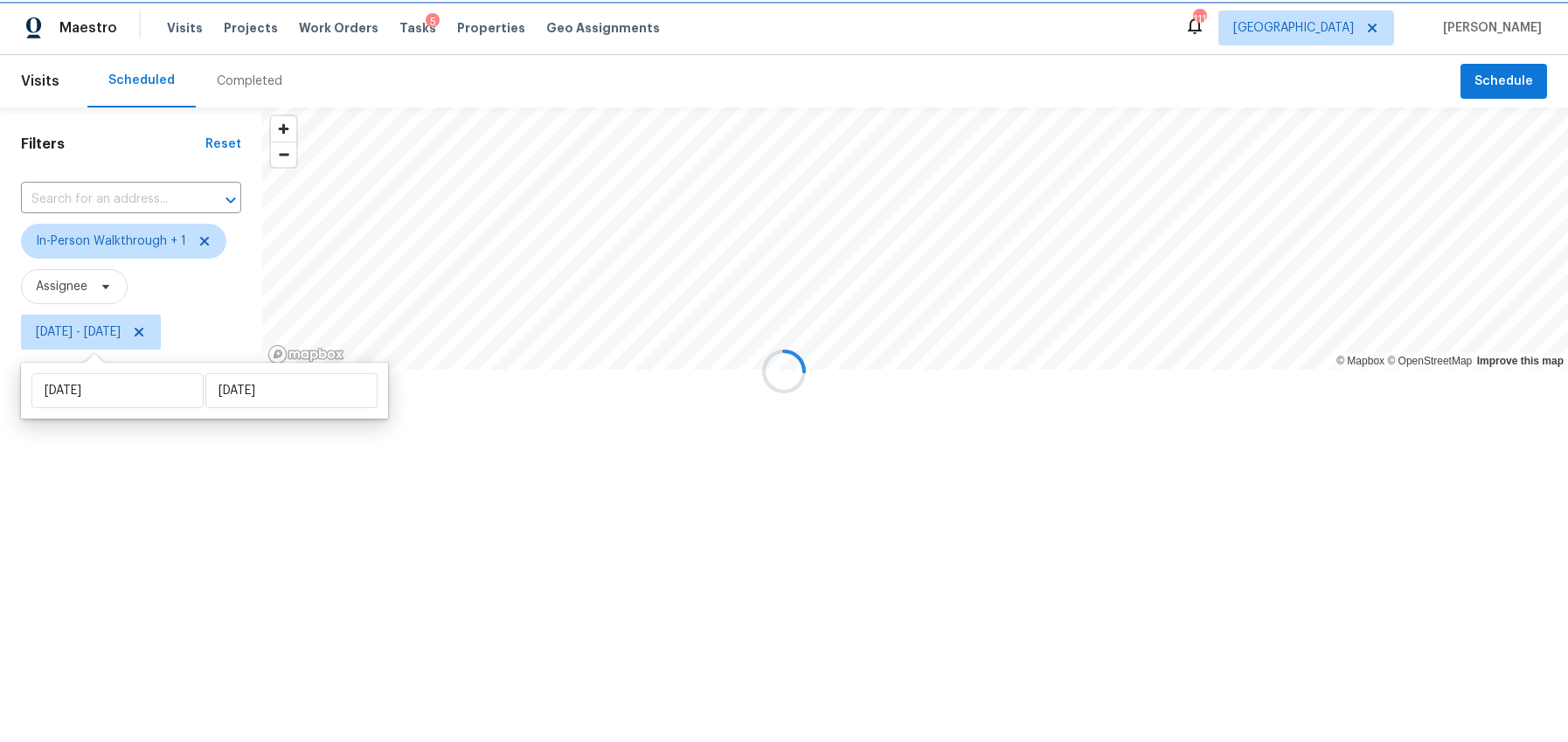
type input "Wed, Oct 08"
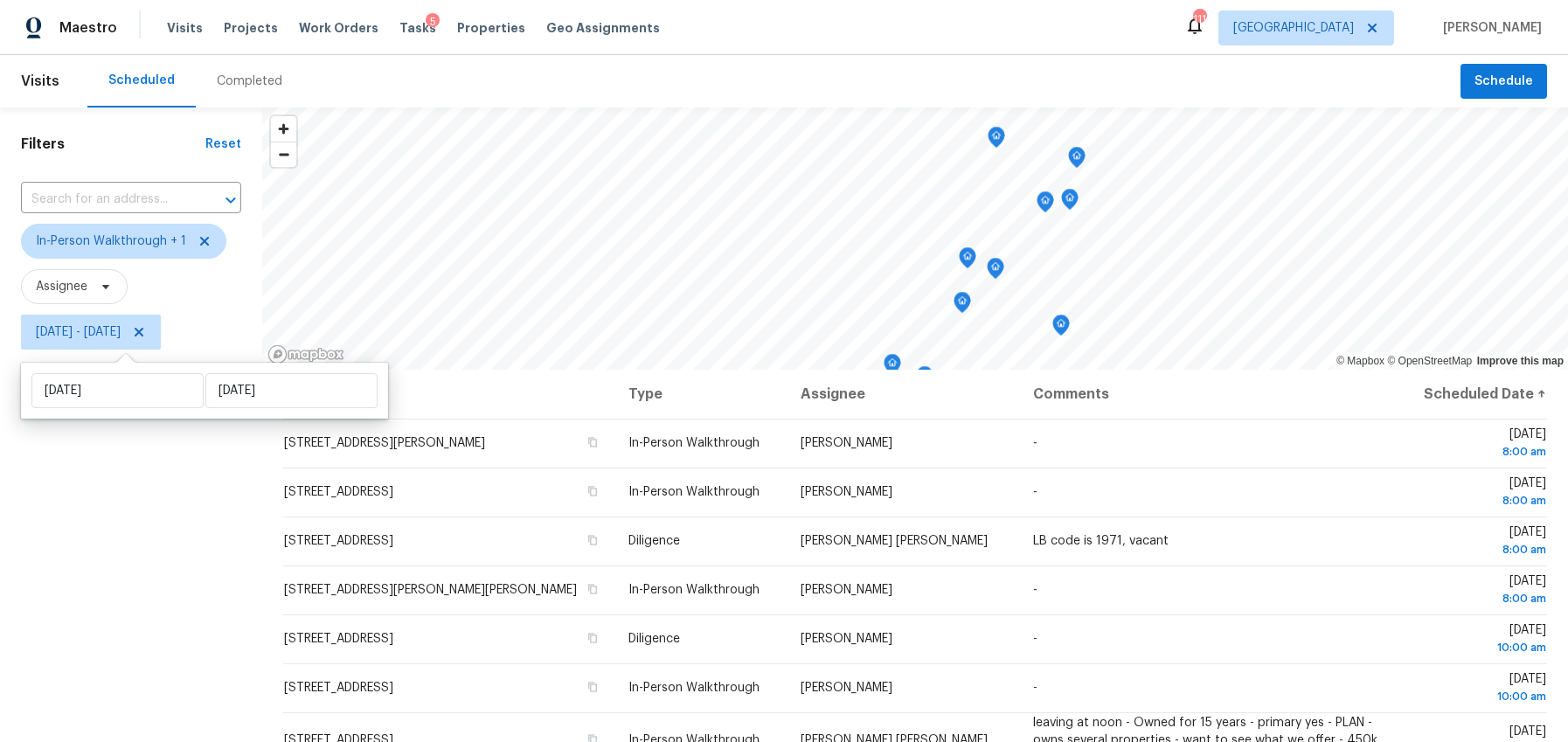
click at [191, 624] on div "Filters Reset ​ In-Person Walkthrough + 1 Assignee Wed, Oct 08 - Wed, Oct 08" at bounding box center [131, 535] width 262 height 855
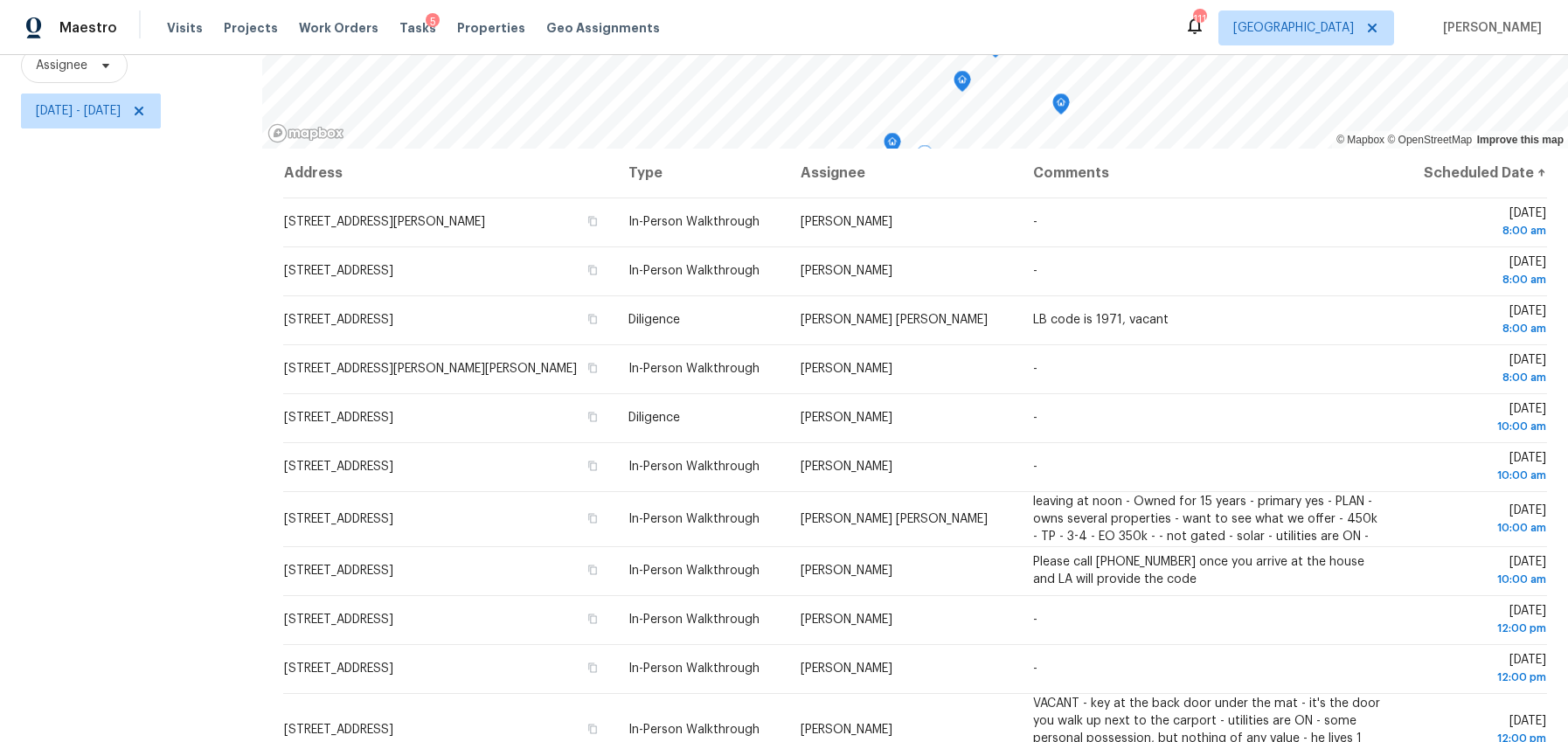
scroll to position [283, 0]
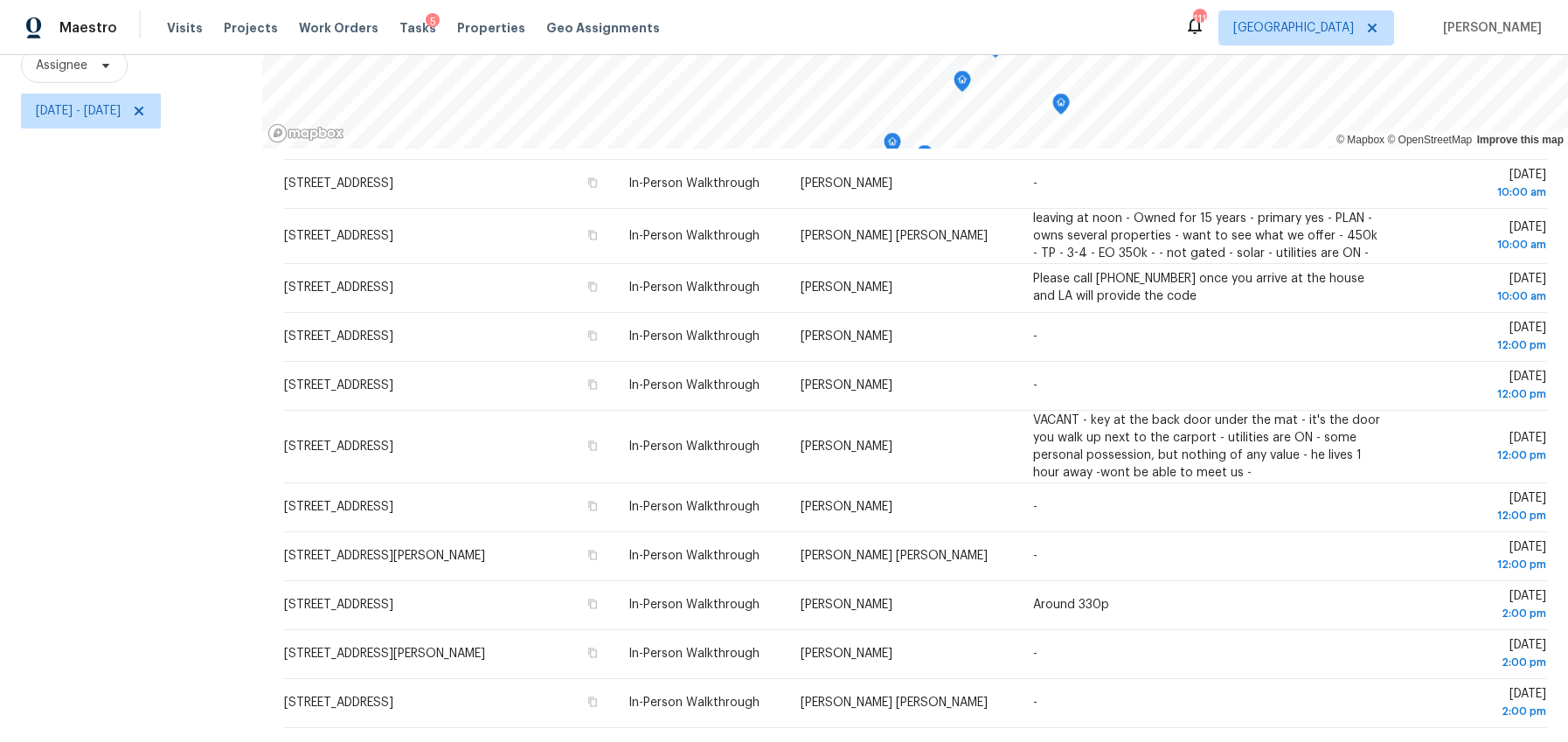
drag, startPoint x: 258, startPoint y: 417, endPoint x: 1436, endPoint y: 743, distance: 1222.3
click at [1436, 741] on html "Maestro Visits Projects Work Orders Tasks 5 Properties Geo Assignments 111 Atla…" at bounding box center [784, 371] width 1568 height 742
copy div "© Mapbox © OpenStreetMap Improve this map"
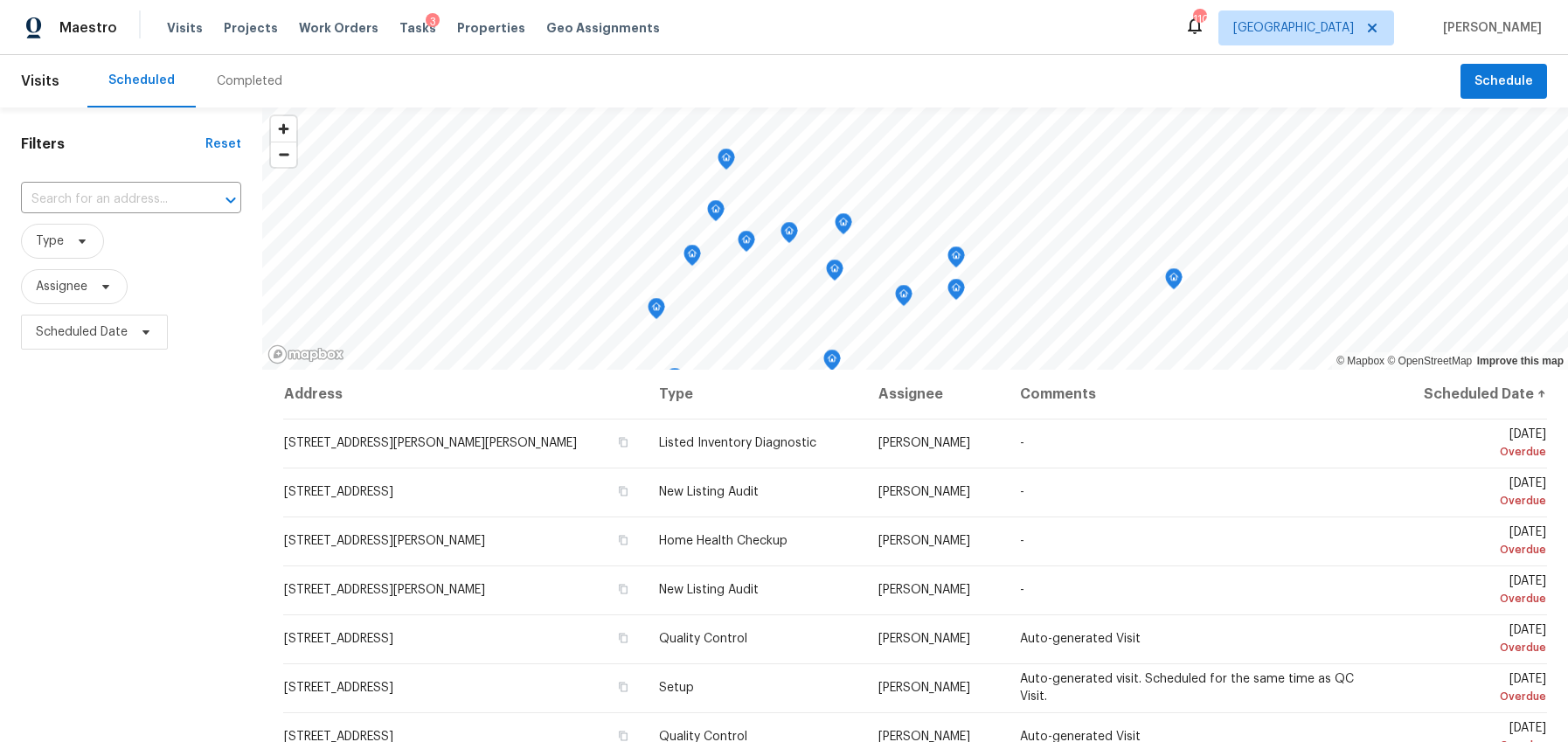
click at [249, 82] on div "Completed" at bounding box center [250, 81] width 65 height 18
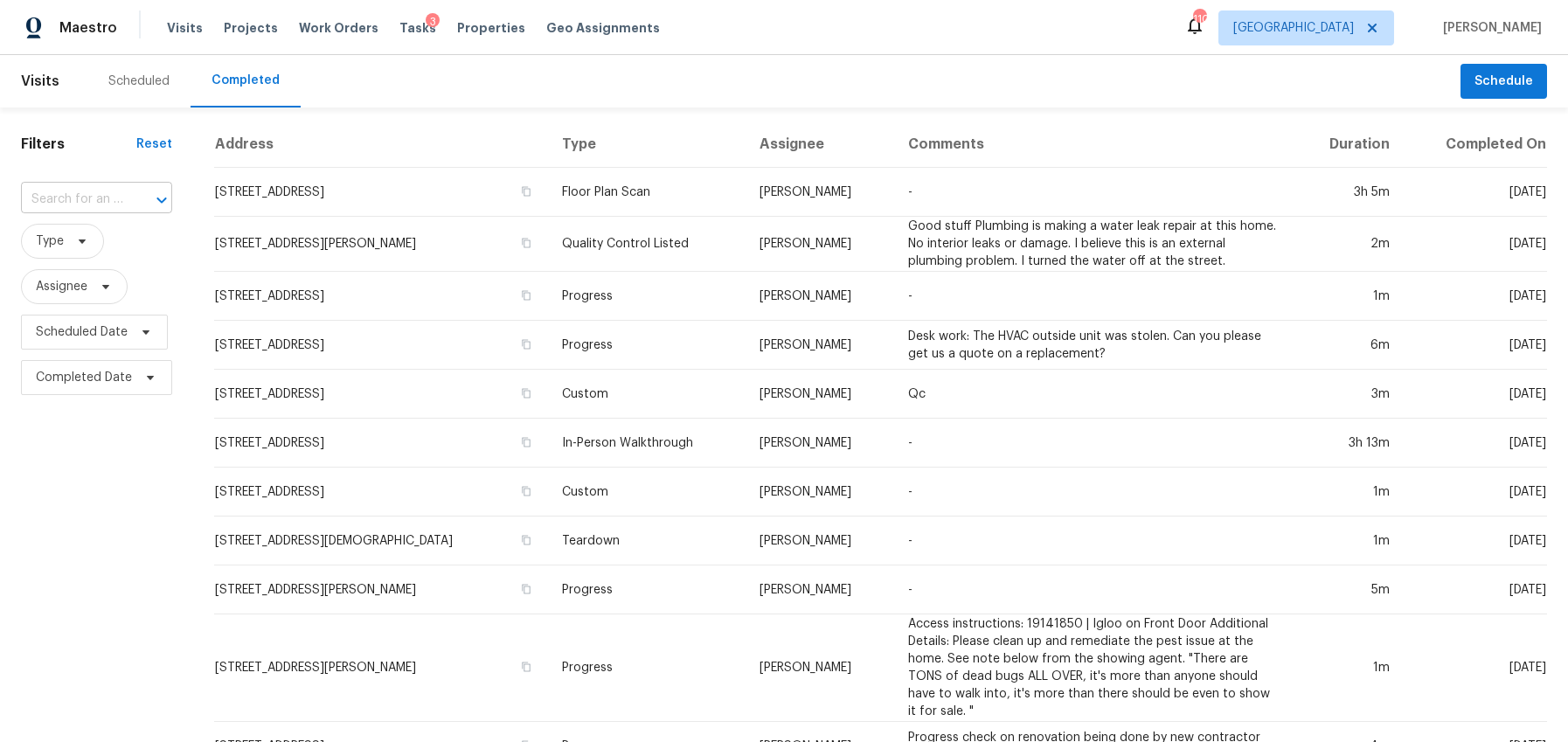
click at [102, 198] on input "text" at bounding box center [71, 199] width 102 height 27
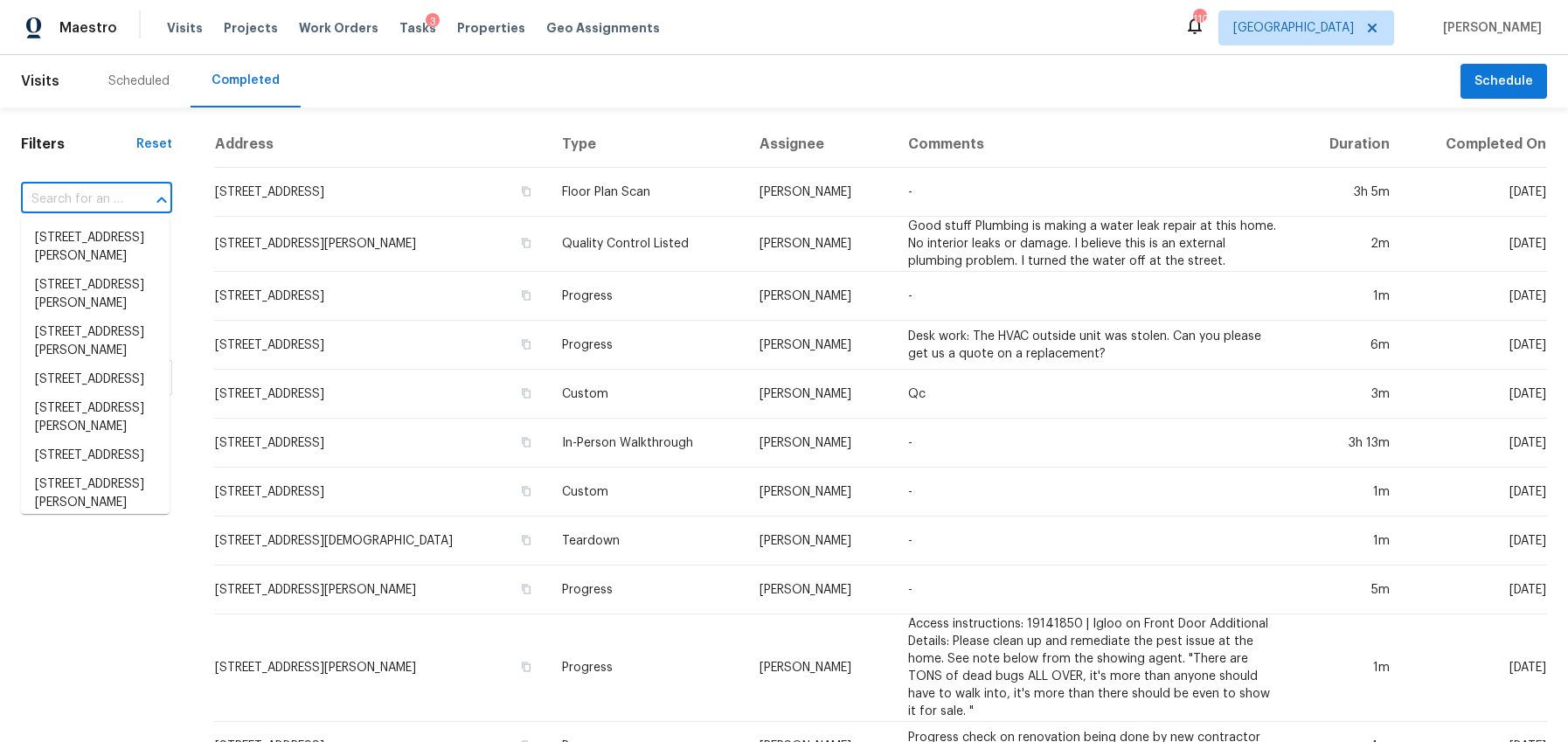
paste input "720 Baskins Cir, Winder, GA 30680"
type input "720 Baskins Cir, Winder, GA 30680"
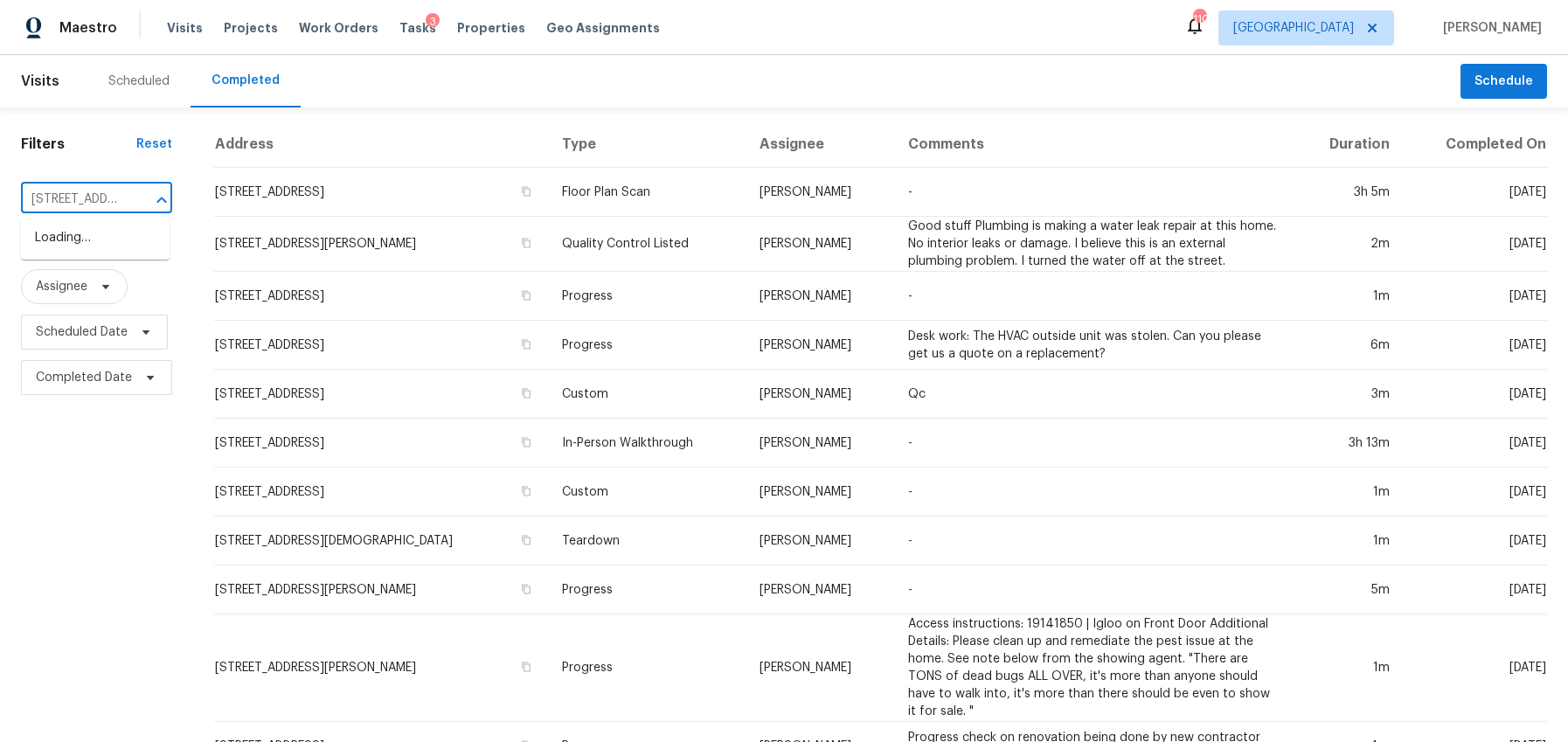
scroll to position [0, 110]
click at [72, 231] on li "720 Baskins Cir, Winder, GA 30680" at bounding box center [94, 247] width 149 height 47
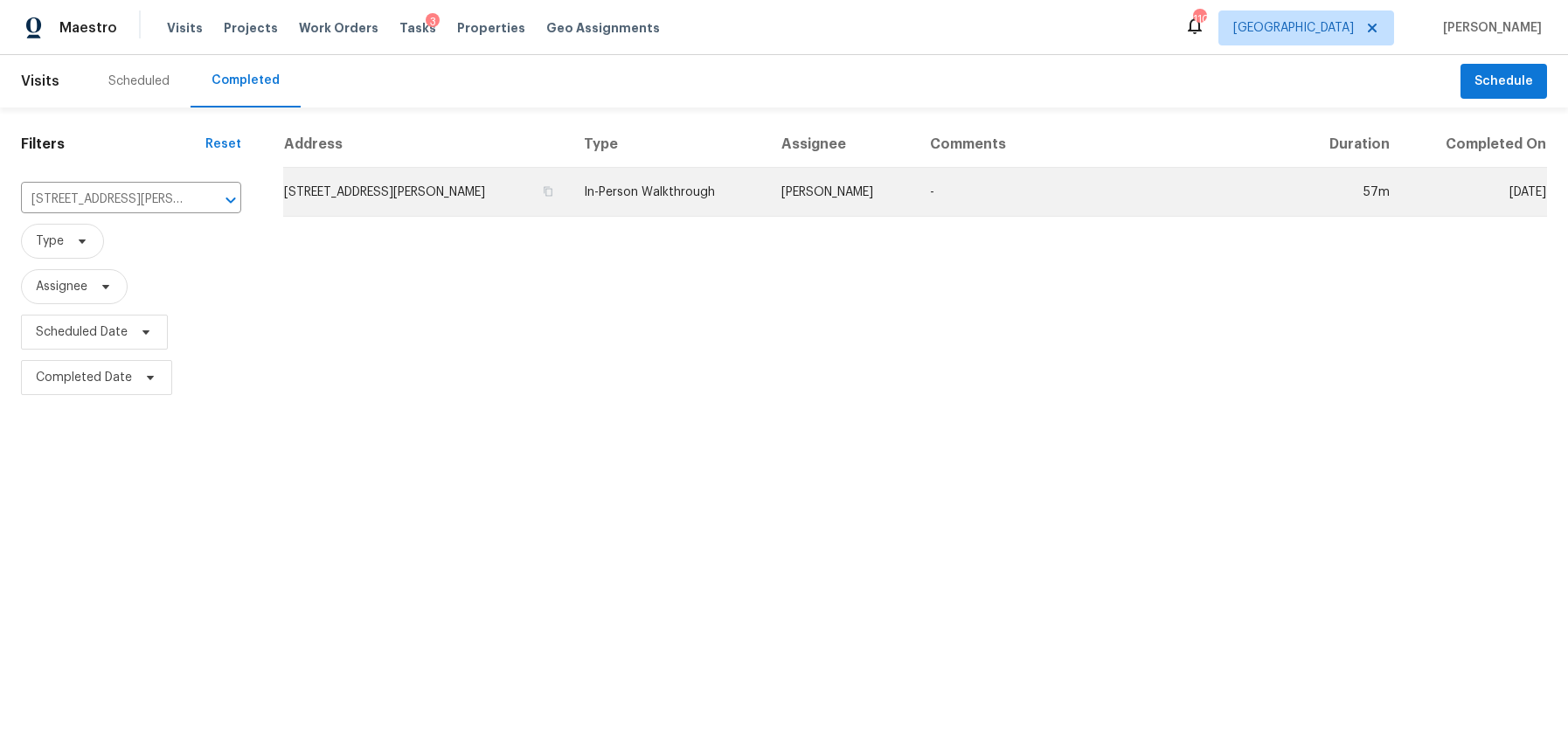
click at [373, 188] on td "720 Baskins Cir, Winder, GA 30680" at bounding box center [426, 193] width 287 height 49
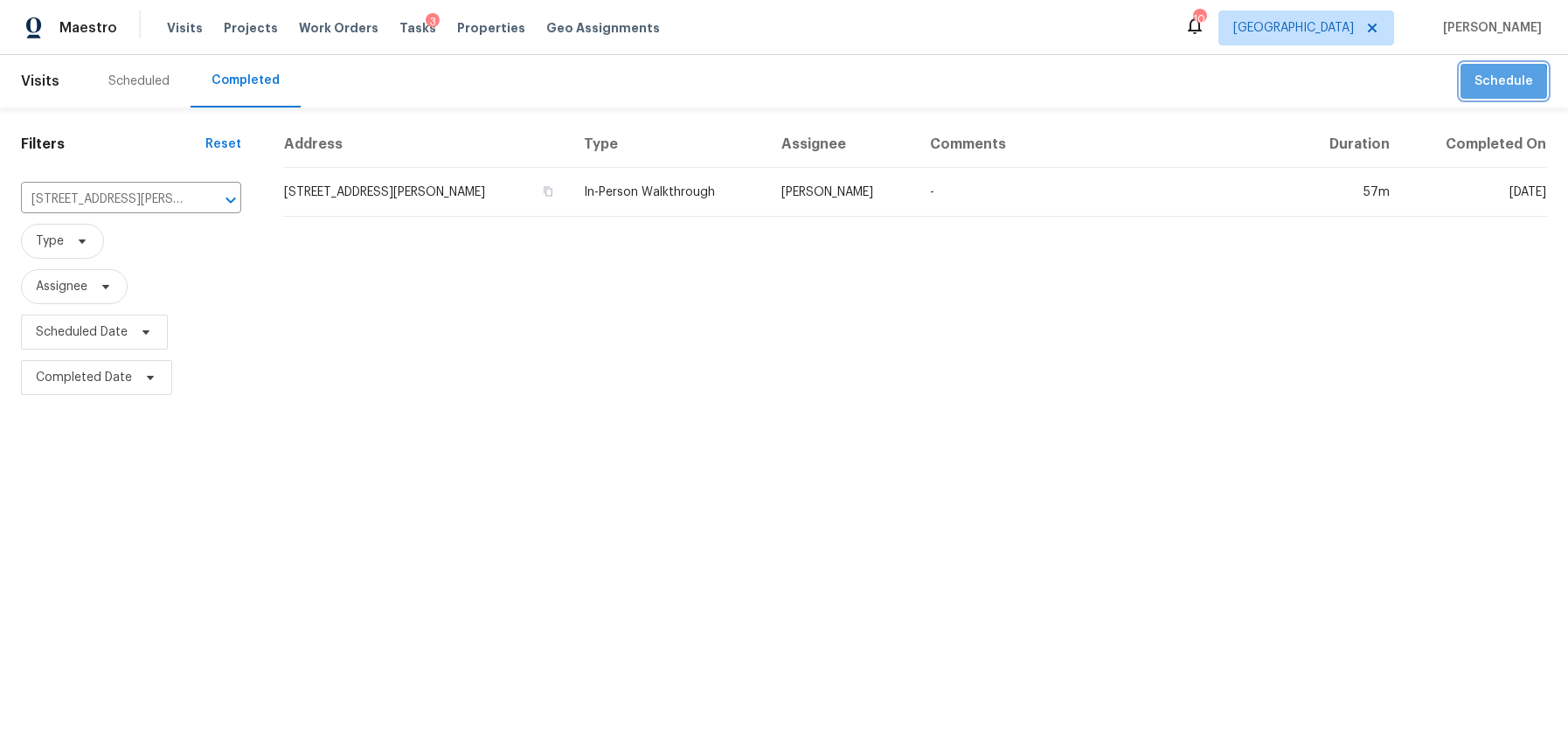
click at [1501, 86] on span "Schedule" at bounding box center [1503, 81] width 59 height 21
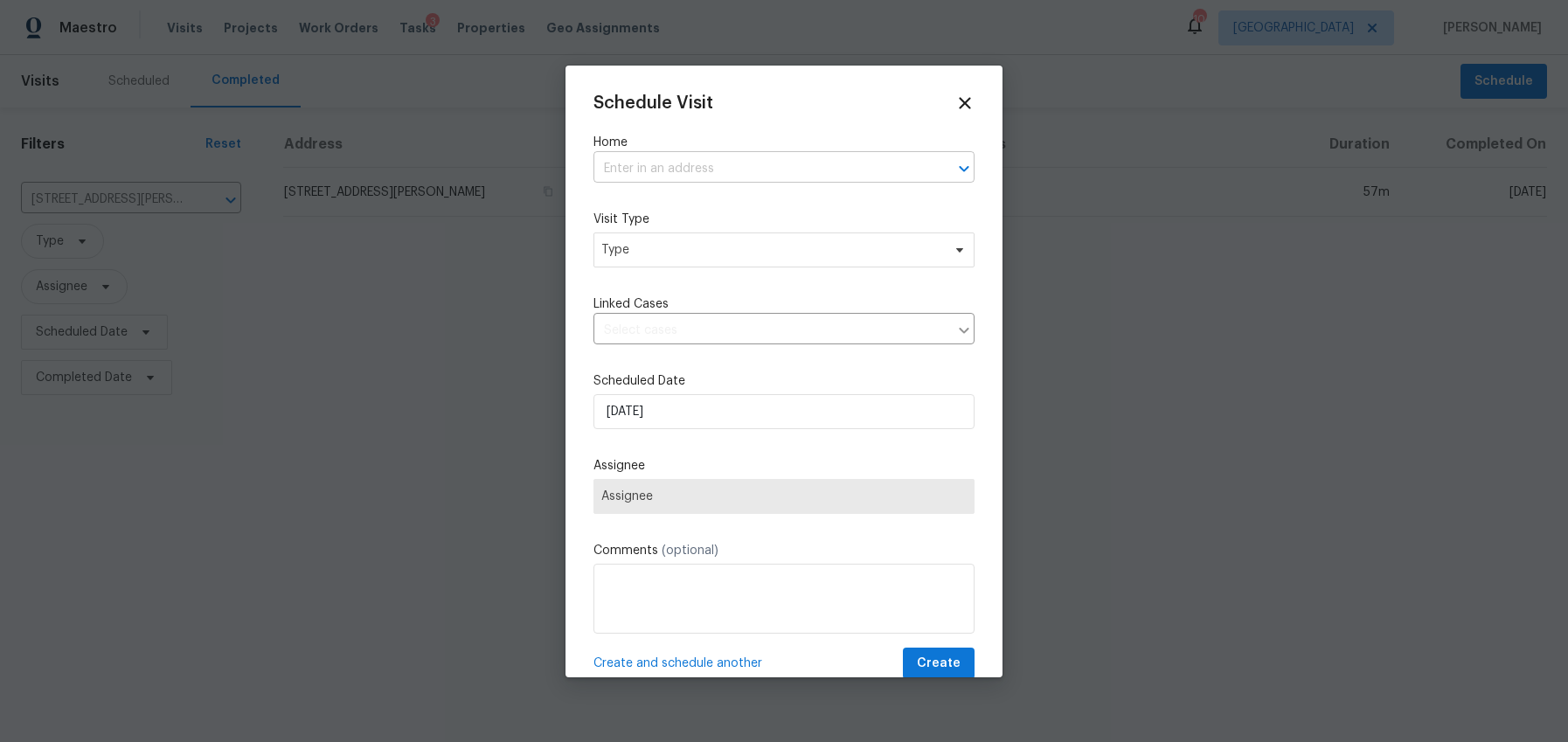
click at [671, 163] on input "text" at bounding box center [759, 168] width 332 height 27
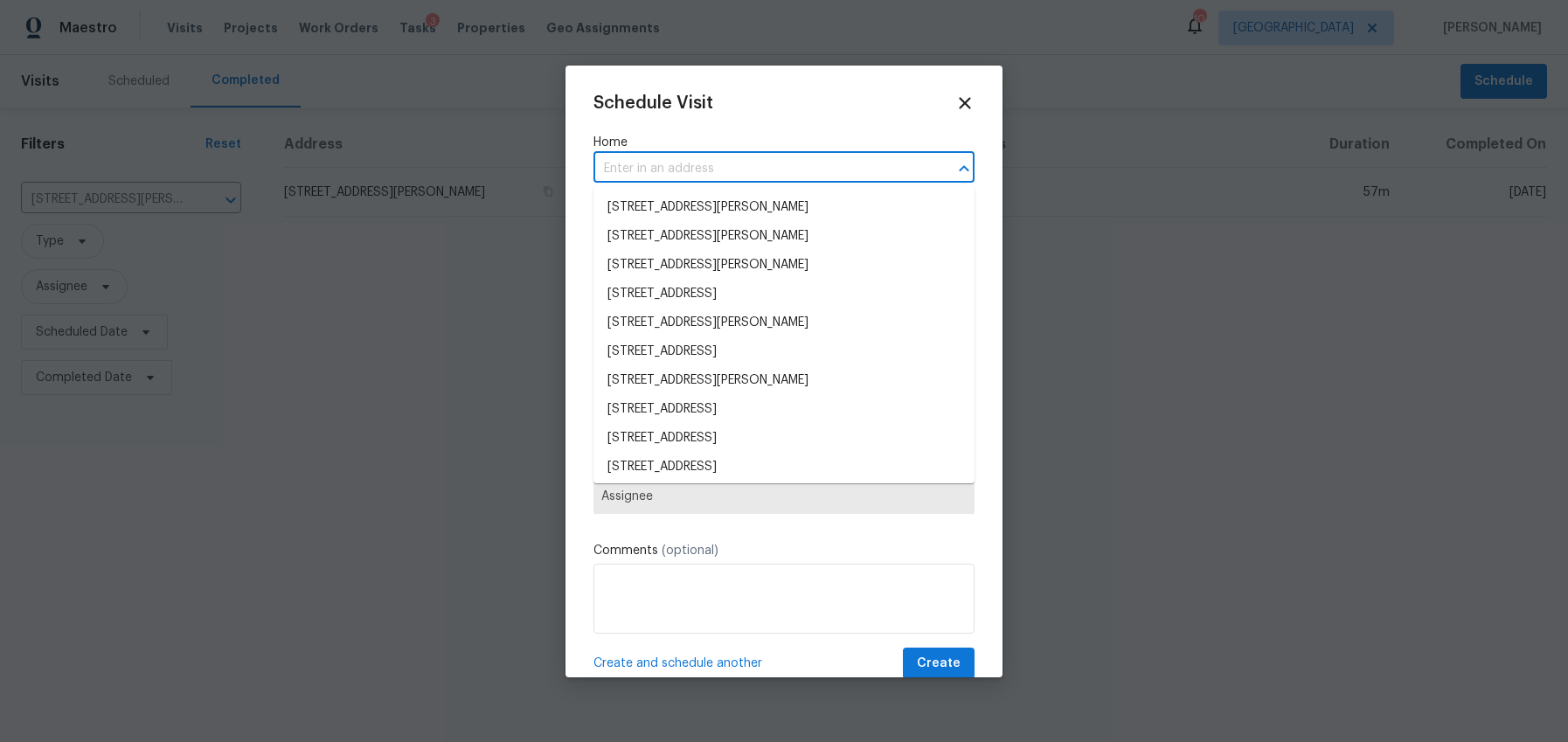
paste input "4630 Smokestone Dr, Douglasville, GA 30135"
type input "4630 Smokestone Dr, Douglasville, GA 30135"
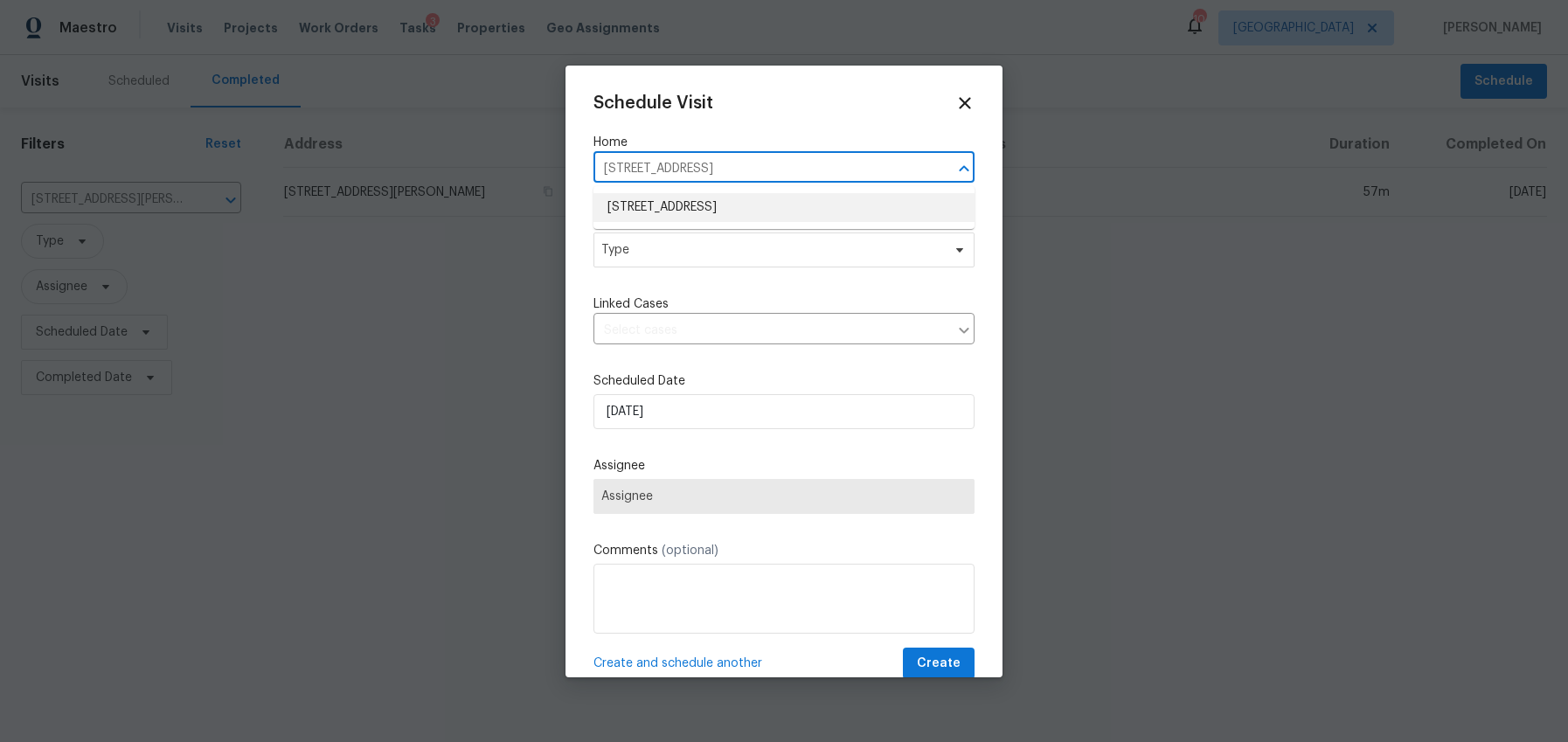
click at [682, 200] on li "4630 Smokestone Dr, Douglasville, GA 30135" at bounding box center [784, 207] width 381 height 29
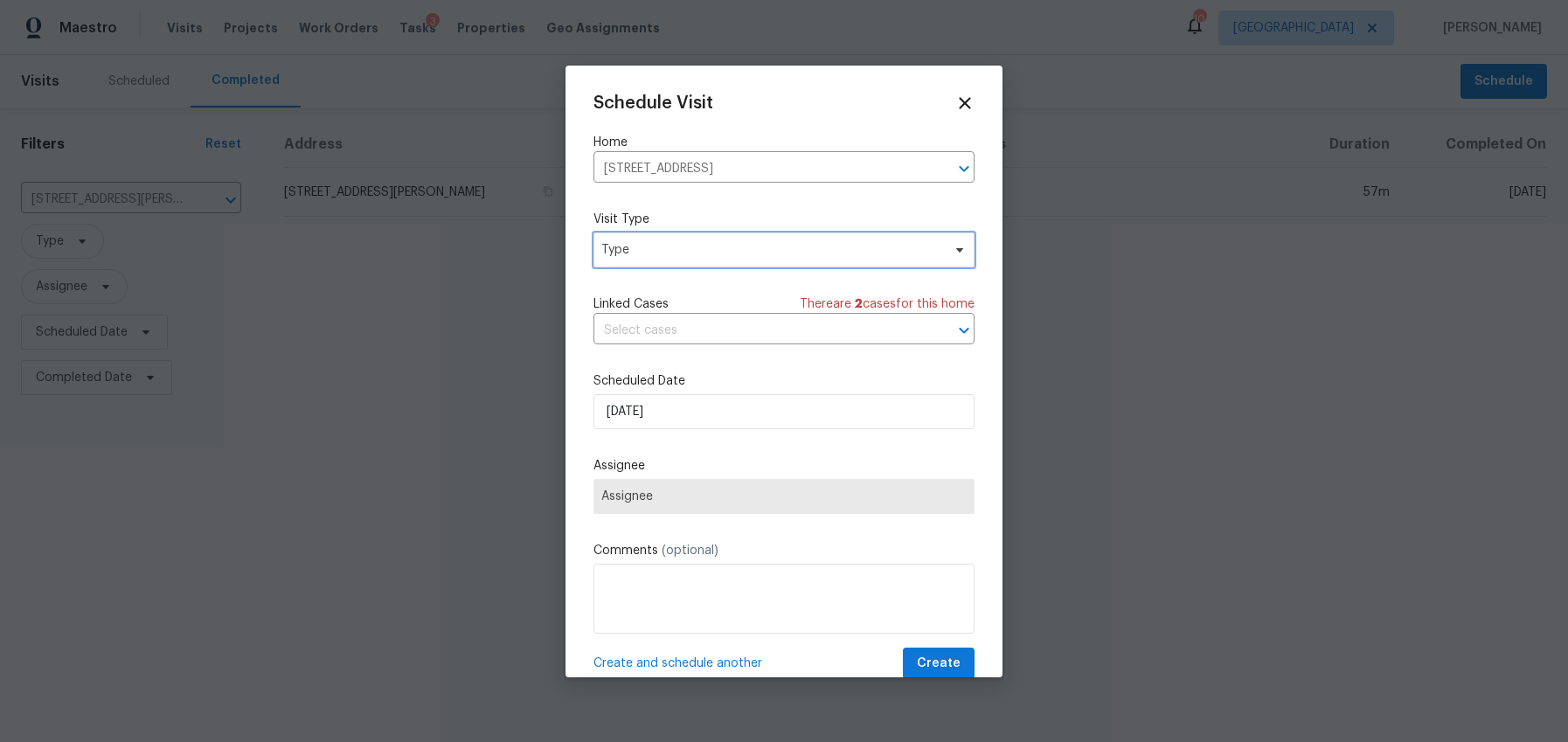
click at [669, 260] on span "Type" at bounding box center [784, 250] width 381 height 35
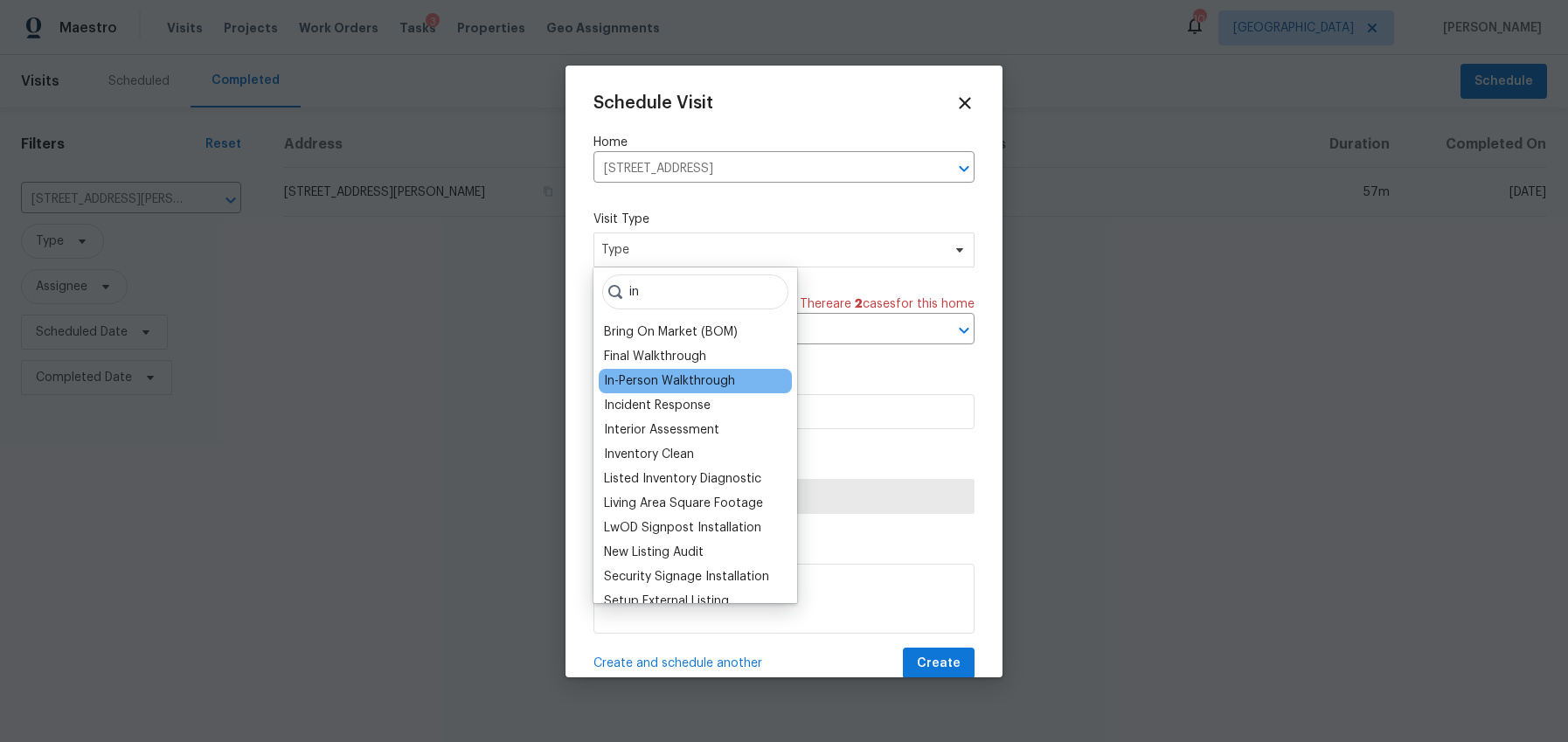
type input "in"
click at [664, 377] on div "In-Person Walkthrough" at bounding box center [669, 380] width 131 height 18
type input "10/07/2025 5:03 pm"
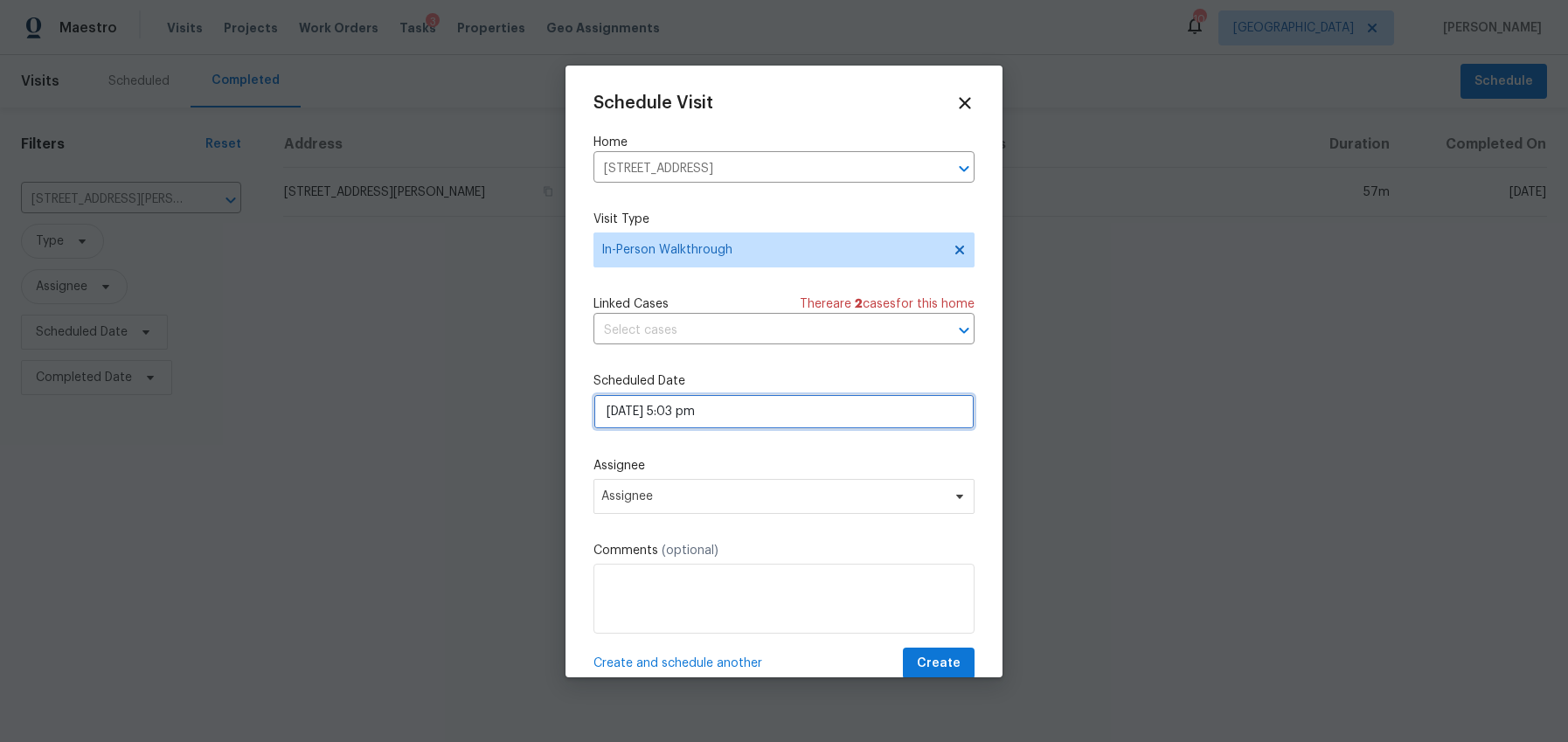
click at [694, 410] on input "10/07/2025 5:03 pm" at bounding box center [784, 411] width 381 height 35
select select "pm"
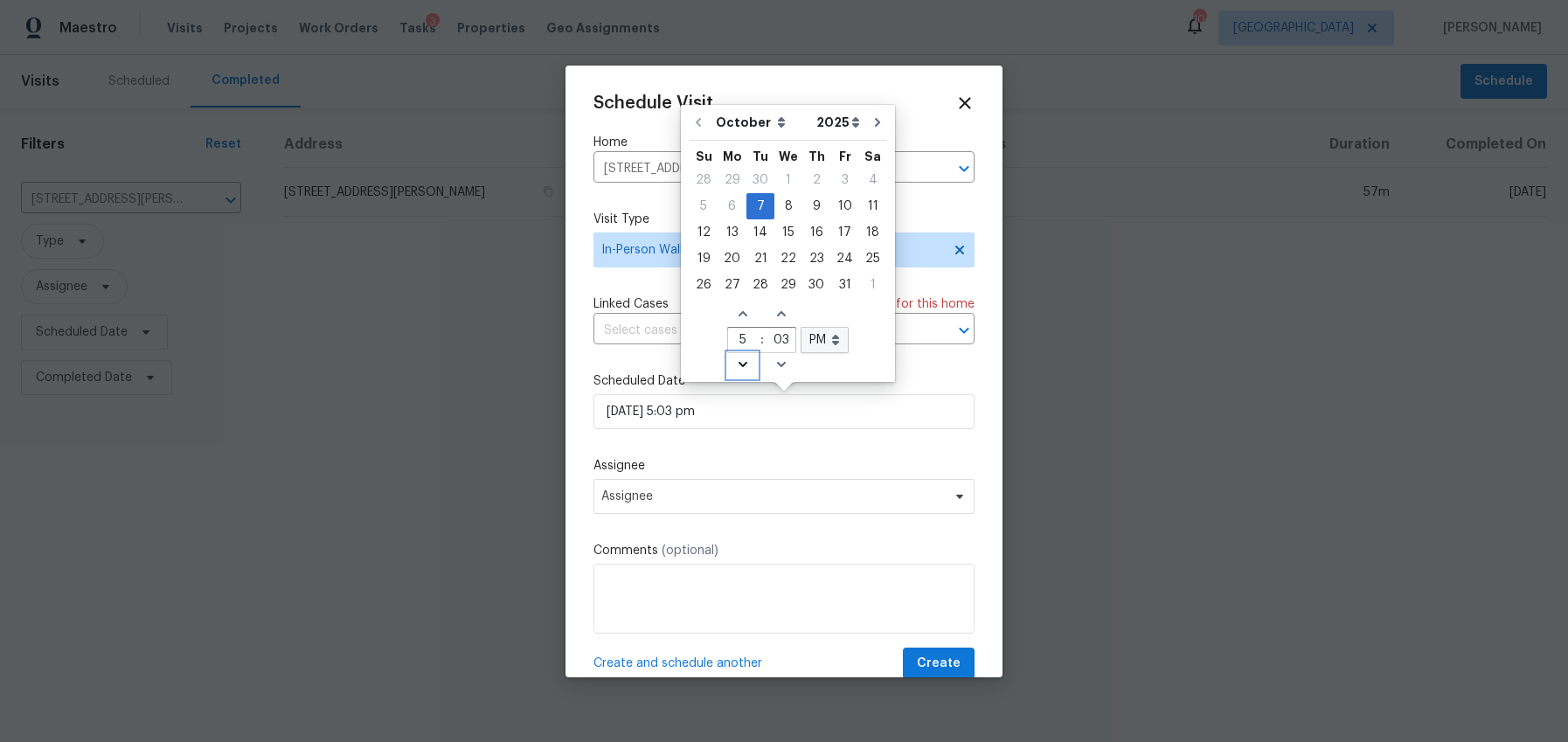
click at [741, 358] on icon "Decrease hours (12hr clock)" at bounding box center [742, 364] width 14 height 14
type input "10/07/2025 4:03 pm"
type input "4"
click at [741, 358] on icon "Decrease hours (12hr clock)" at bounding box center [742, 364] width 14 height 14
type input "10/07/2025 3:03 pm"
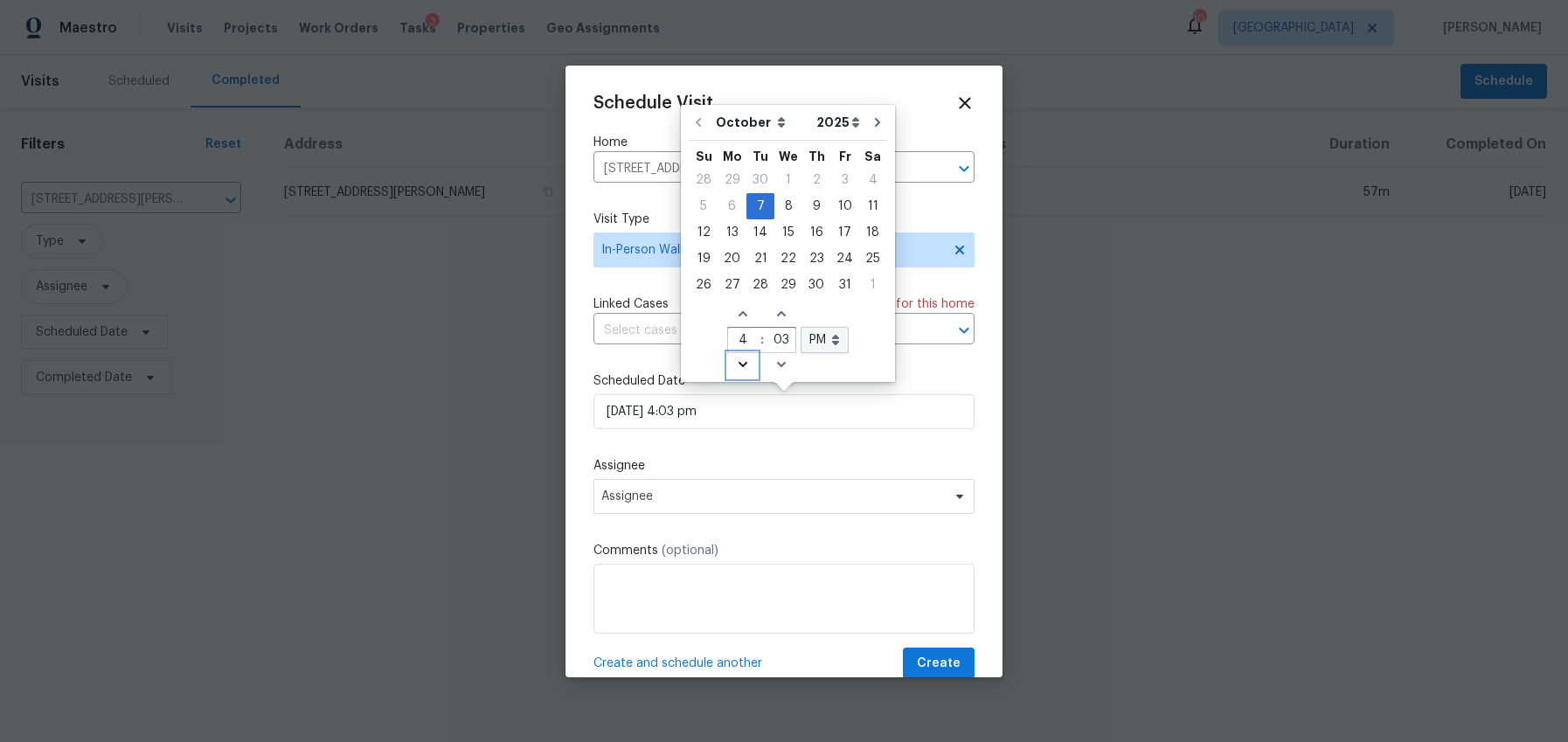
type input "3"
click at [741, 358] on icon "Decrease hours (12hr clock)" at bounding box center [742, 364] width 14 height 14
type input "10/07/2025 2:03 pm"
type input "2"
click at [778, 358] on icon "Decrease minutes" at bounding box center [781, 364] width 14 height 14
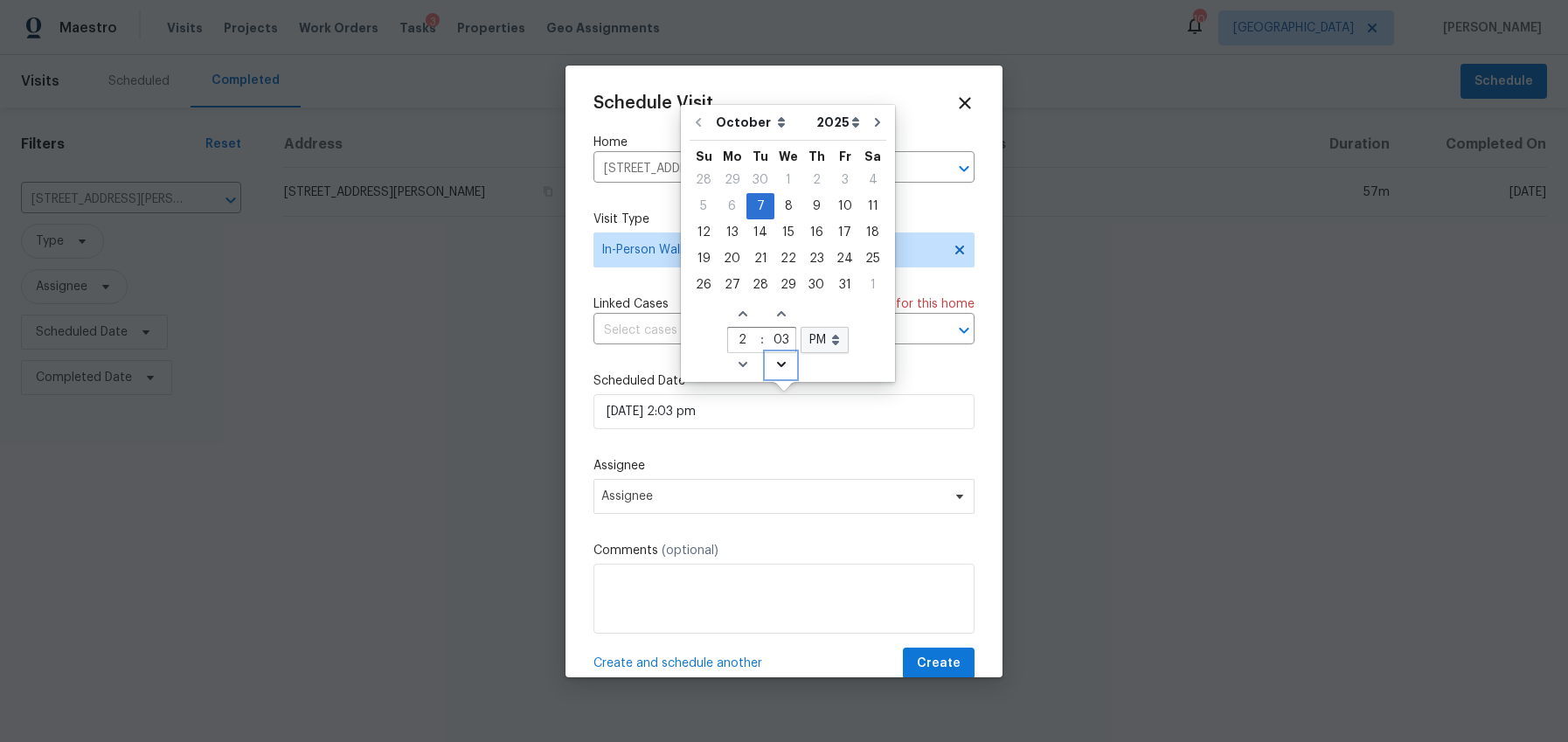
type input "10/07/2025 2:02 pm"
type input "02"
click at [778, 358] on icon "Decrease minutes" at bounding box center [781, 364] width 14 height 14
type input "10/07/2025 2:01 pm"
type input "01"
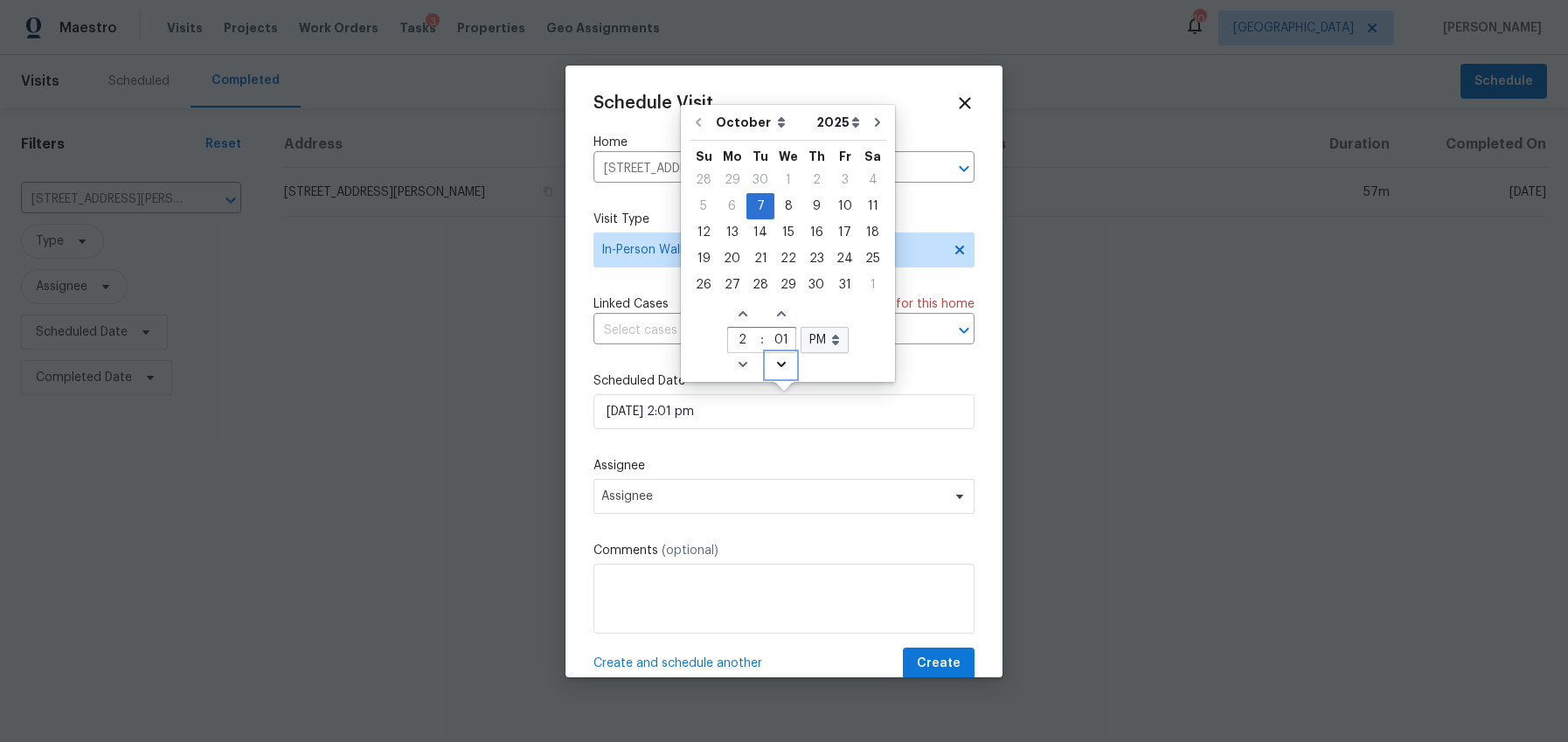
click at [778, 358] on icon "Decrease minutes" at bounding box center [781, 364] width 14 height 14
type input "10/07/2025 2:00 pm"
type input "00"
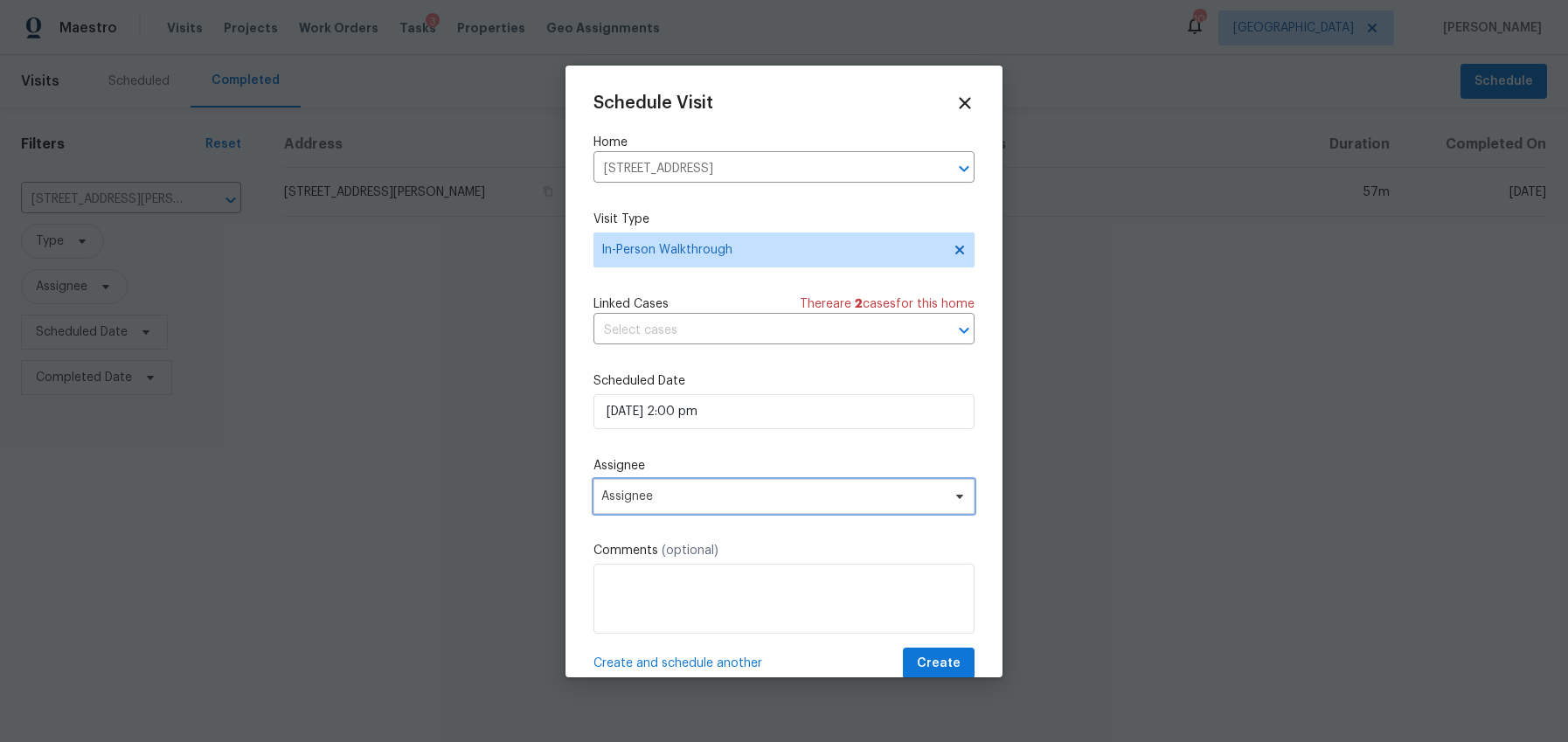
click at [657, 505] on span "Assignee" at bounding box center [784, 495] width 381 height 35
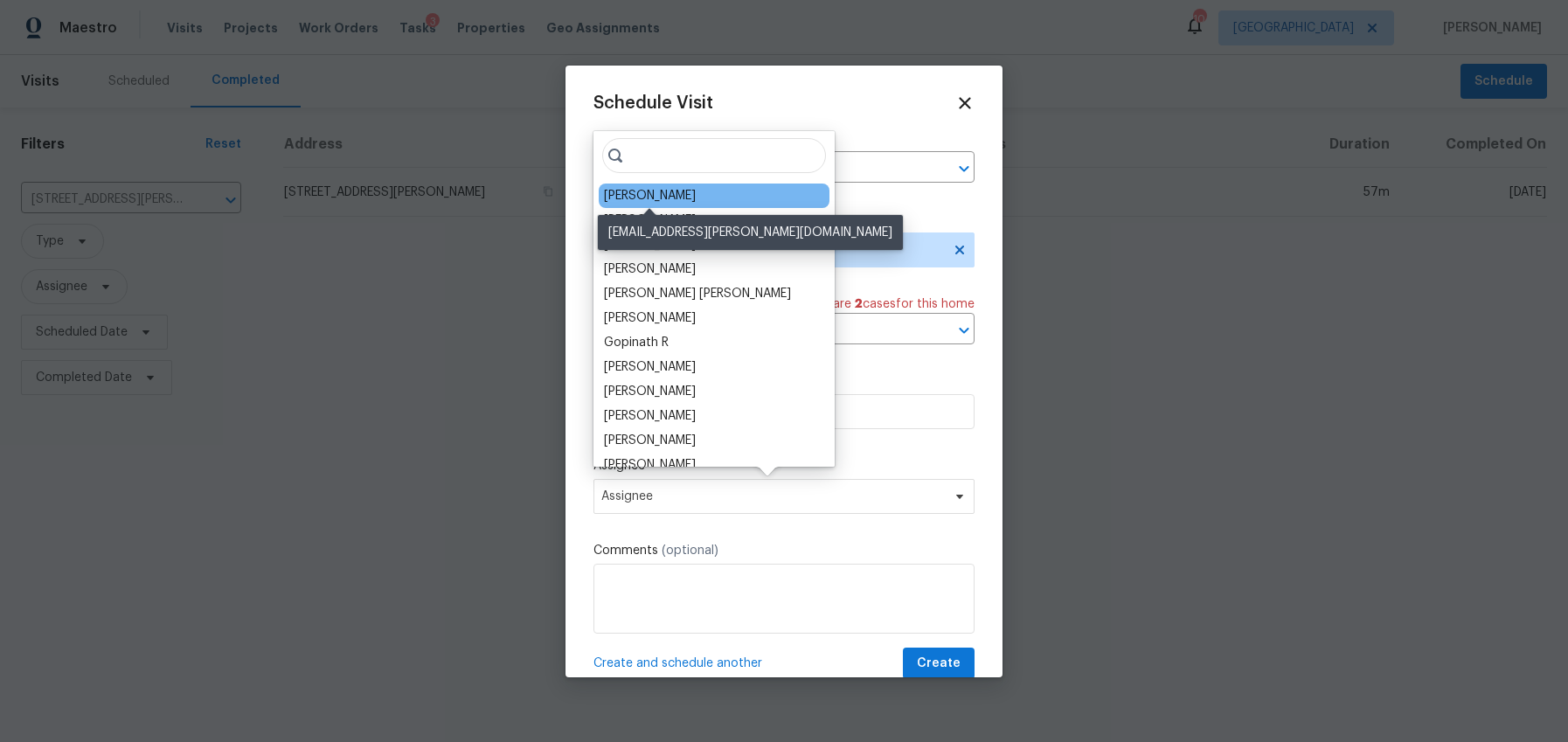
click at [634, 200] on div "Jaydon Entrekin" at bounding box center [650, 195] width 92 height 18
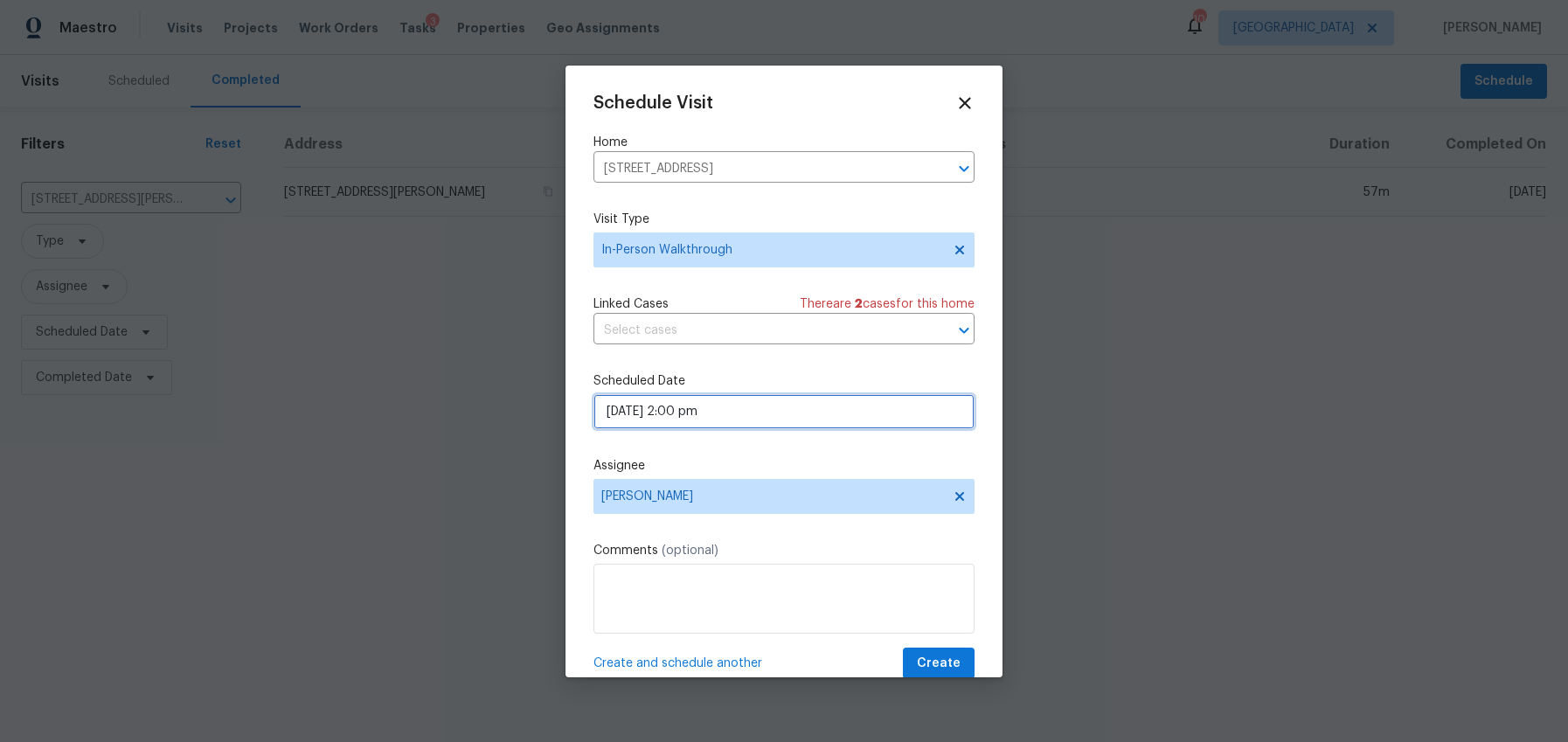
select select "pm"
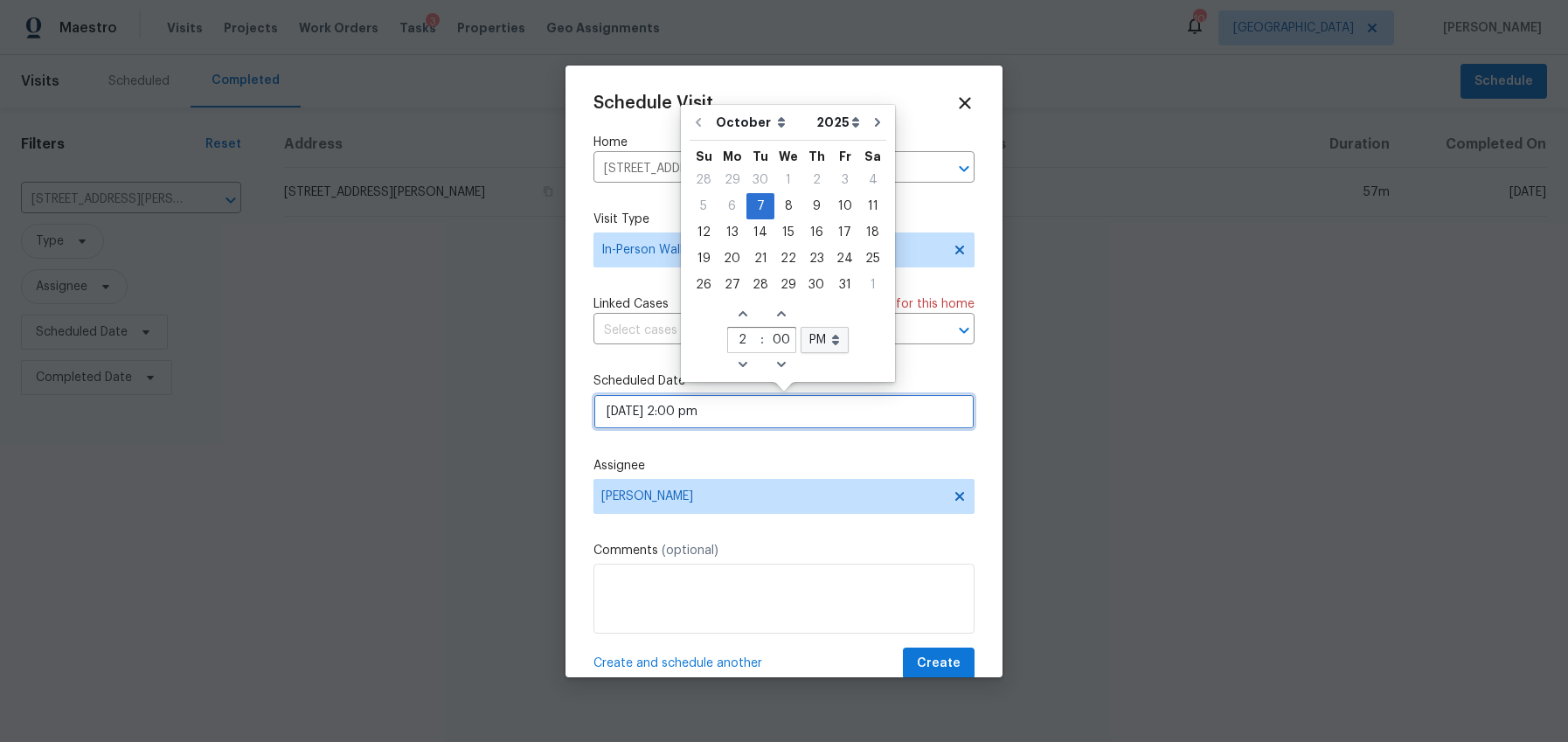
click at [640, 407] on input "10/07/2025 2:00 pm" at bounding box center [784, 411] width 381 height 35
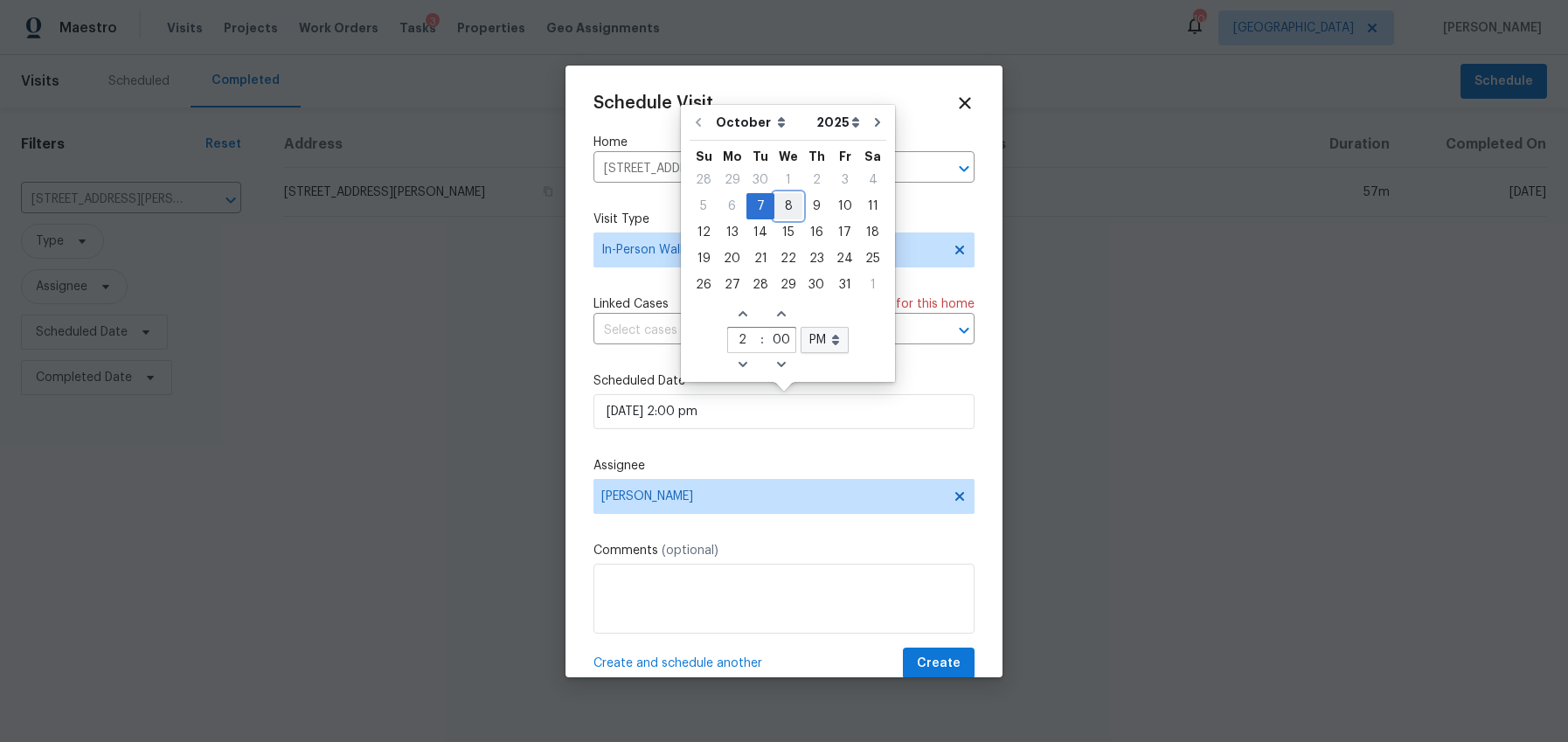
click at [785, 201] on div "8" at bounding box center [788, 207] width 28 height 24
type input "10/08/2025 2:00 pm"
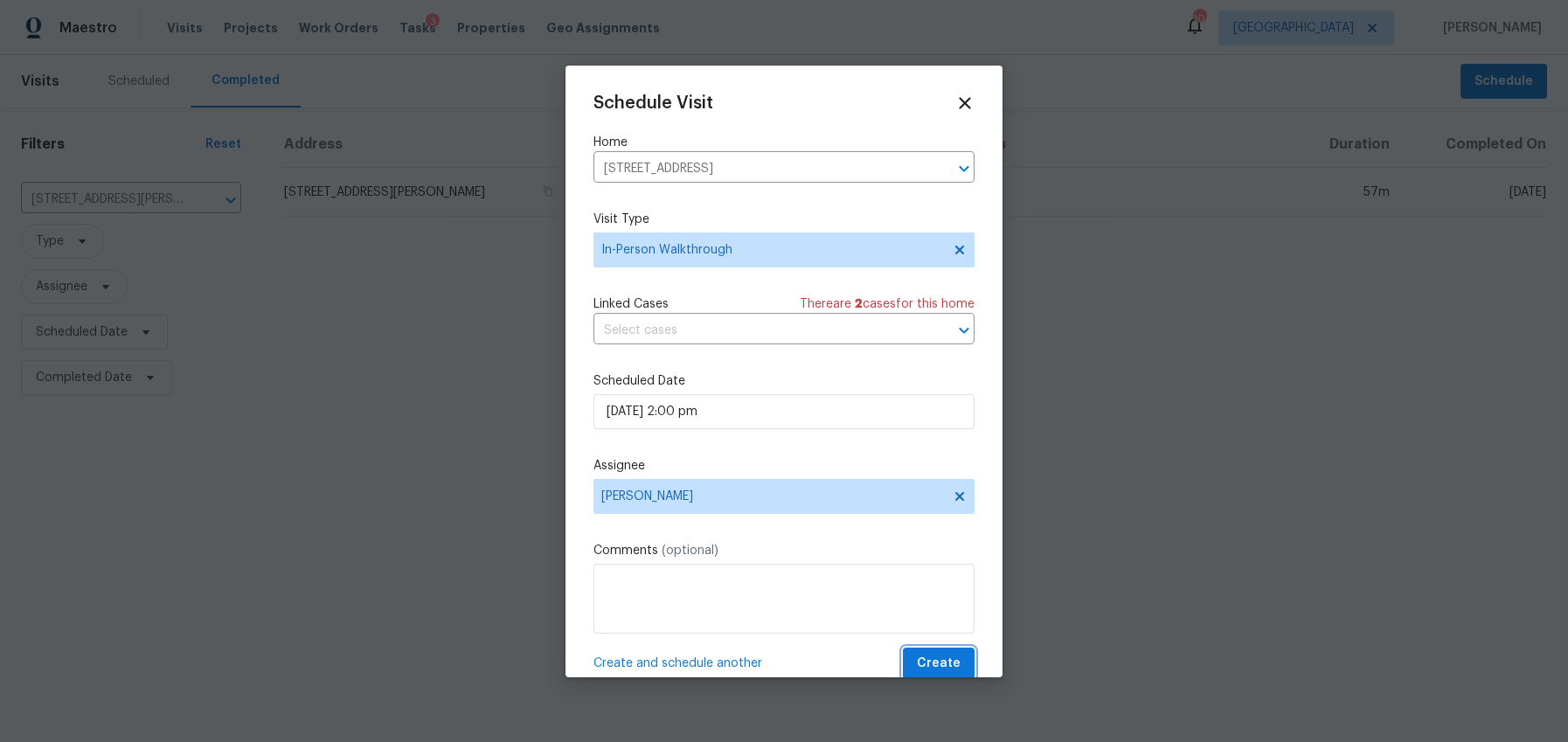
click at [954, 654] on span "Create" at bounding box center [939, 663] width 44 height 21
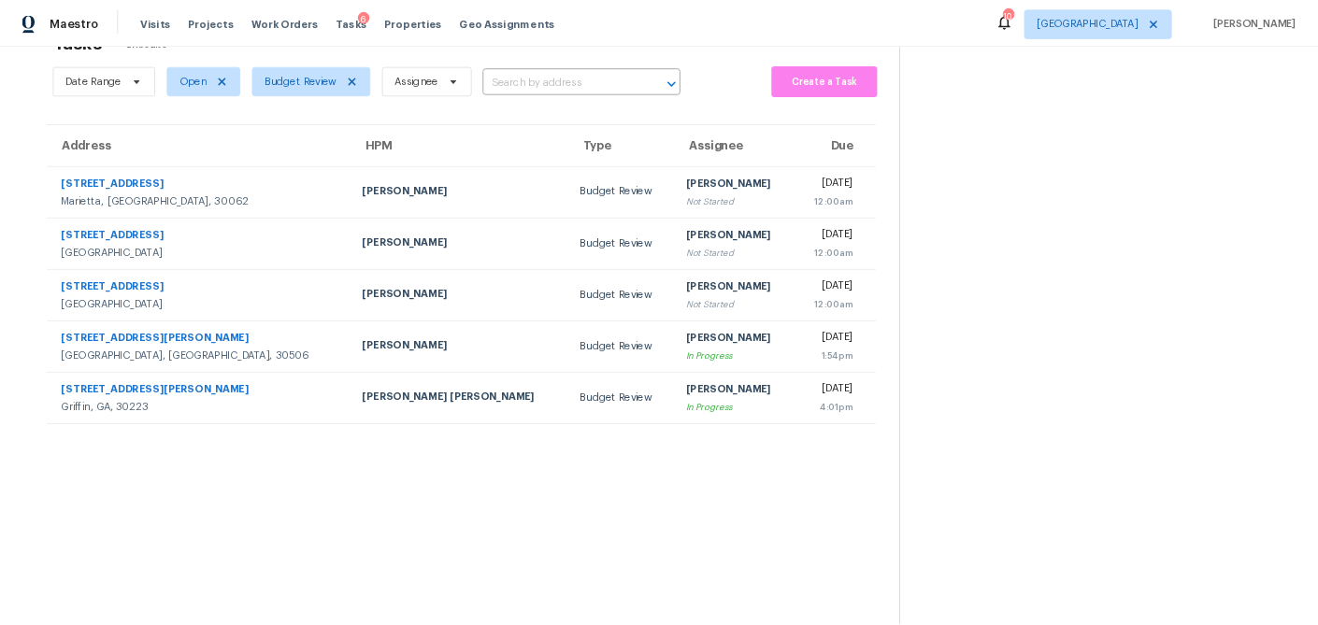
scroll to position [59, 0]
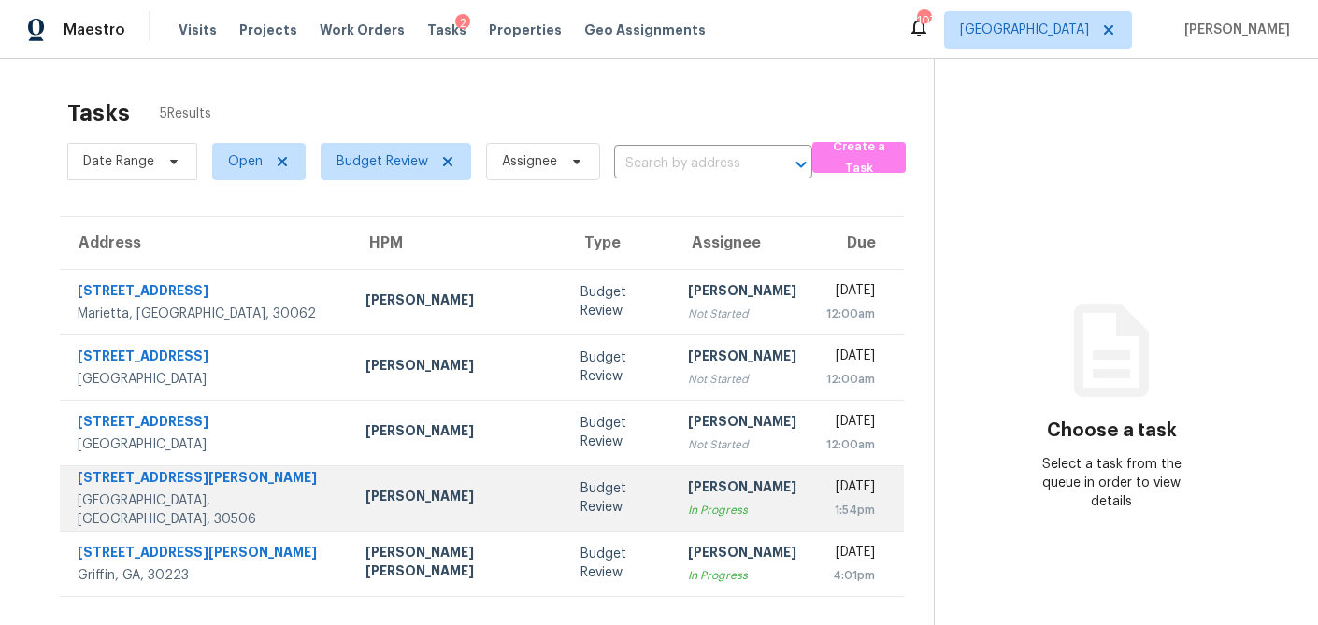
click at [581, 496] on div "Budget Review" at bounding box center [620, 498] width 78 height 37
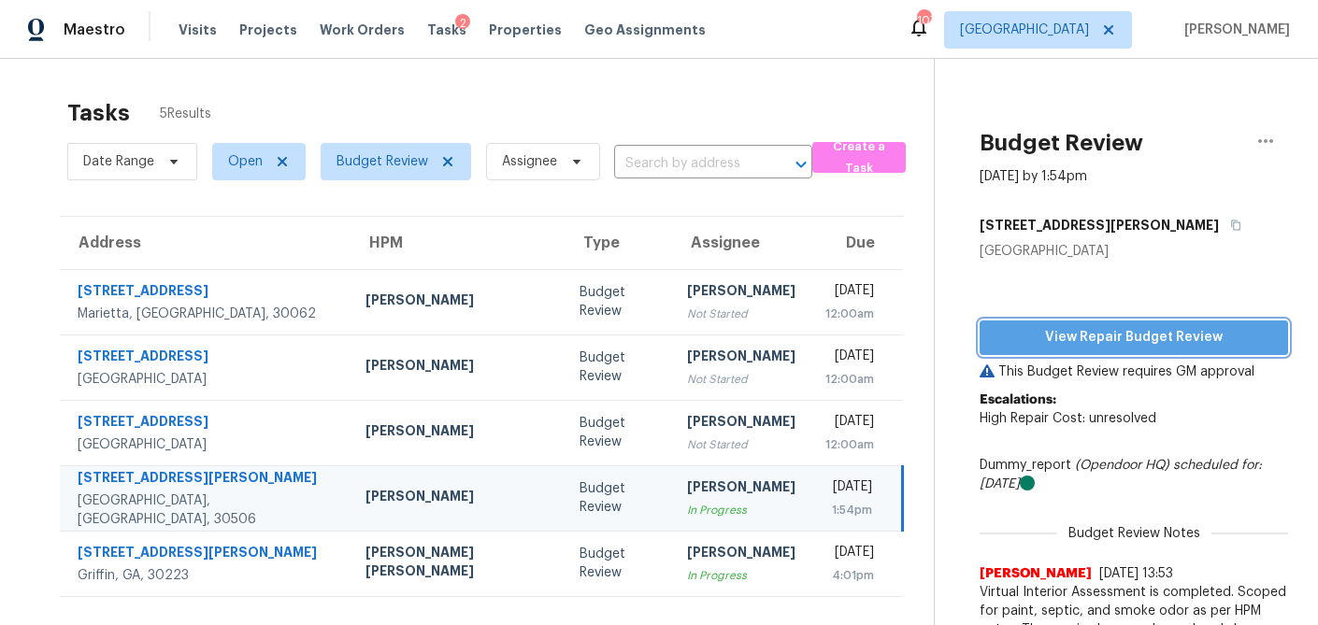
click at [1158, 341] on span "View Repair Budget Review" at bounding box center [1134, 337] width 279 height 23
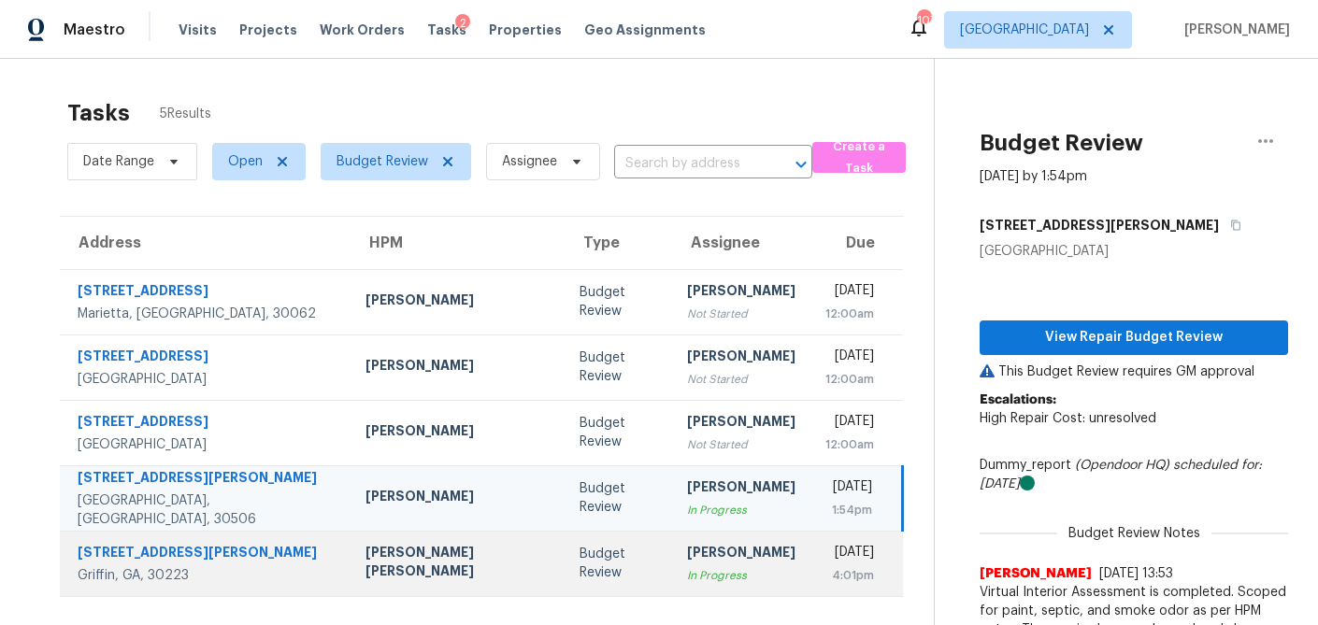
click at [687, 571] on div "In Progress" at bounding box center [741, 576] width 108 height 19
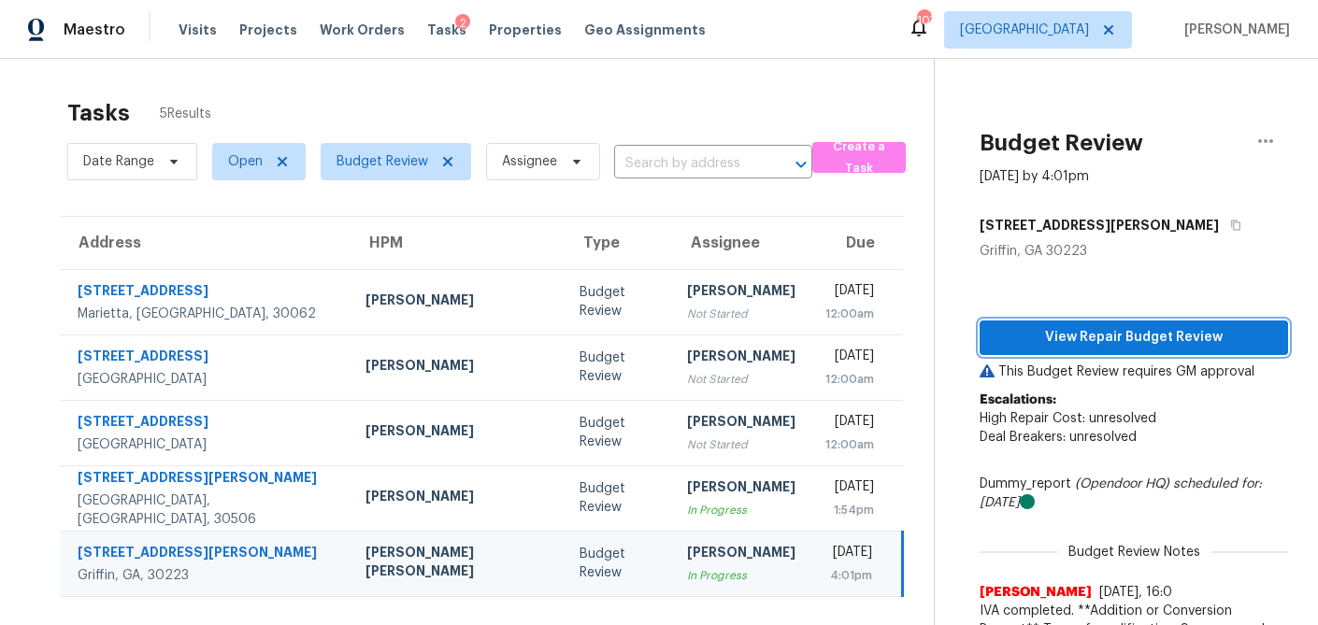
click at [1056, 342] on span "View Repair Budget Review" at bounding box center [1134, 337] width 279 height 23
